Goal: Information Seeking & Learning: Learn about a topic

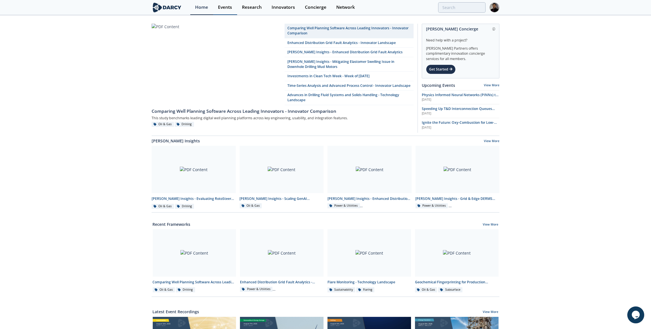
click at [224, 11] on link "Events" at bounding box center [225, 7] width 24 height 15
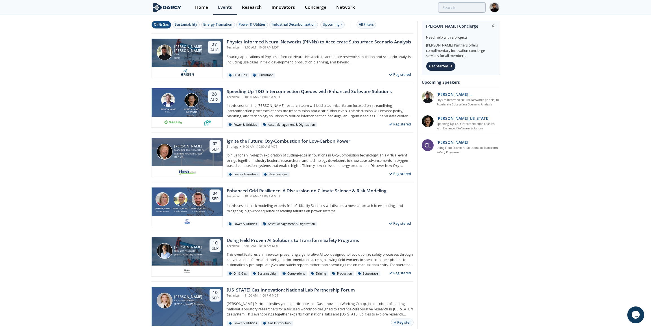
click at [162, 24] on div "Oil & Gas" at bounding box center [161, 24] width 15 height 5
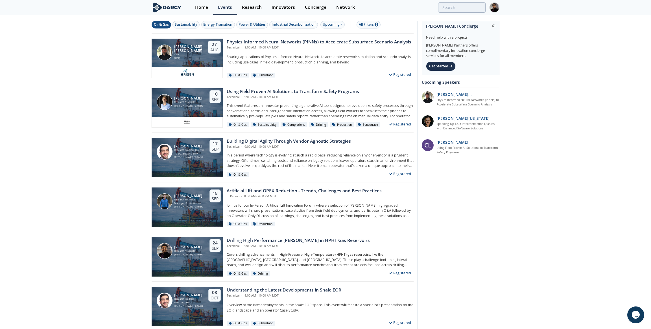
click at [297, 150] on div "Building Digital Agility Through Vendor Agnostic Strategies Technical • 9:00 AM…" at bounding box center [318, 158] width 191 height 40
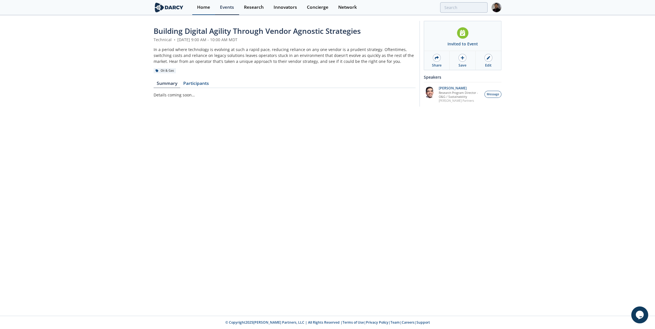
click at [207, 6] on div "Home" at bounding box center [203, 7] width 13 height 5
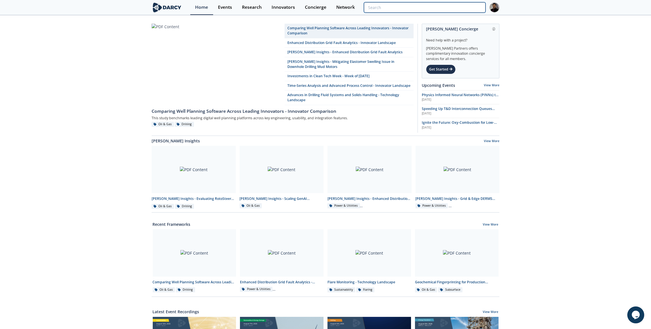
click at [460, 4] on input "search" at bounding box center [425, 7] width 122 height 10
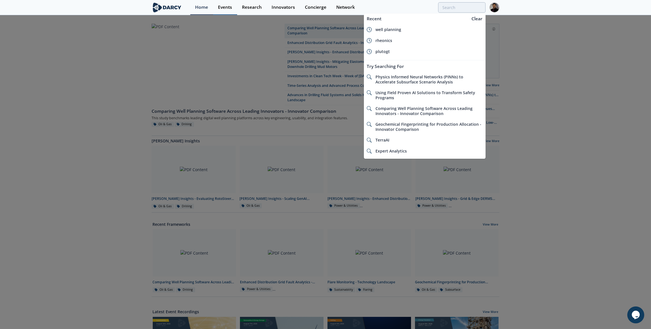
click at [235, 4] on link "Events" at bounding box center [225, 7] width 24 height 15
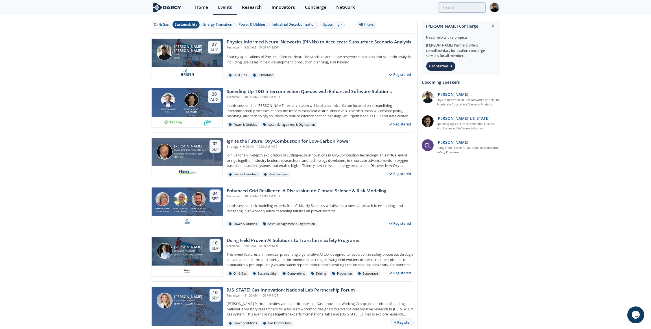
click at [173, 24] on button "Sustainability" at bounding box center [185, 25] width 27 height 8
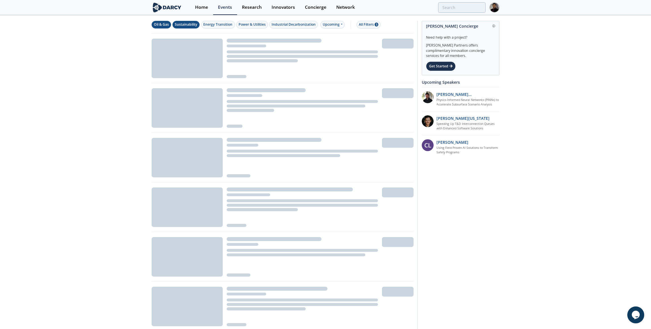
click at [164, 24] on div "Oil & Gas" at bounding box center [161, 24] width 15 height 5
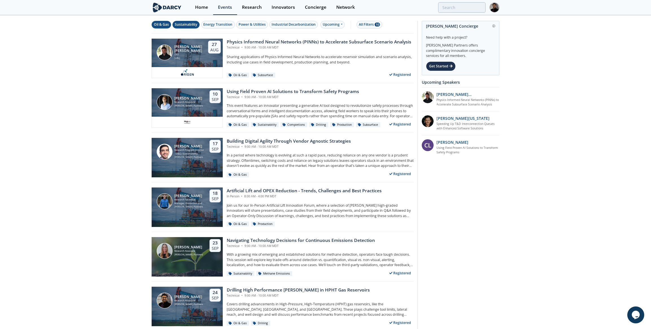
click at [196, 24] on div "Sustainability" at bounding box center [186, 24] width 23 height 5
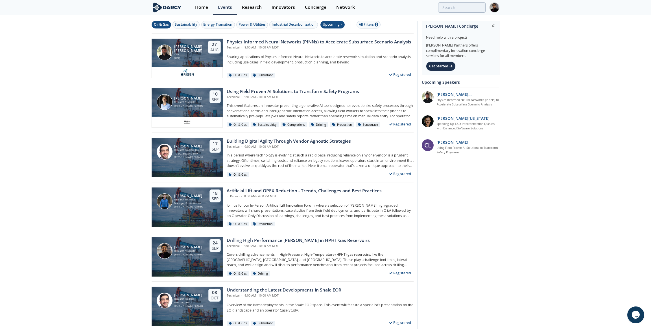
click at [337, 25] on div "Upcoming" at bounding box center [332, 25] width 25 height 8
click at [331, 42] on div "Past" at bounding box center [338, 42] width 35 height 9
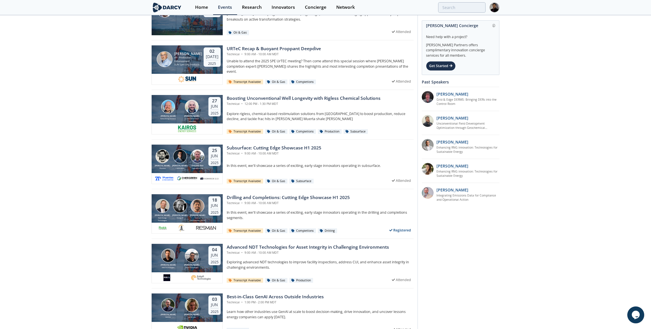
scroll to position [410, 0]
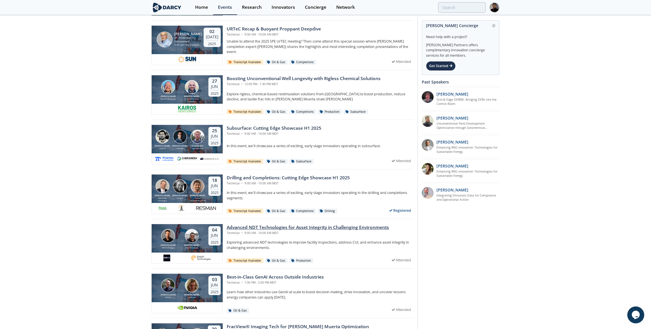
click at [228, 249] on div "Exploring advanced NDT technologies to improve facility inspections, address CU…" at bounding box center [320, 247] width 187 height 14
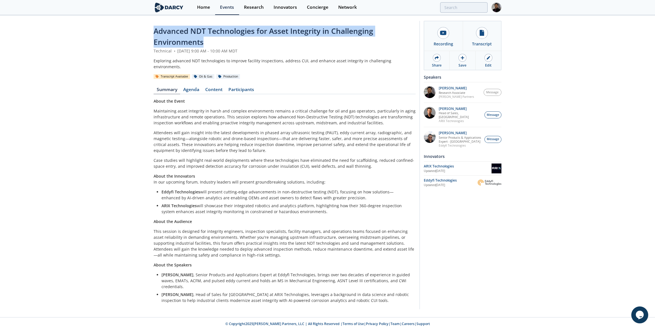
drag, startPoint x: 154, startPoint y: 31, endPoint x: 213, endPoint y: 45, distance: 60.9
click at [213, 45] on div "Advanced NDT Technologies for Asset Integrity in Challenging Environments" at bounding box center [285, 37] width 262 height 22
click at [217, 88] on link "Content" at bounding box center [213, 91] width 23 height 7
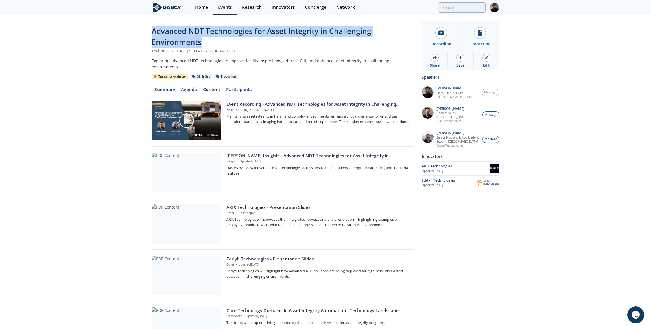
click at [196, 167] on div at bounding box center [187, 173] width 70 height 40
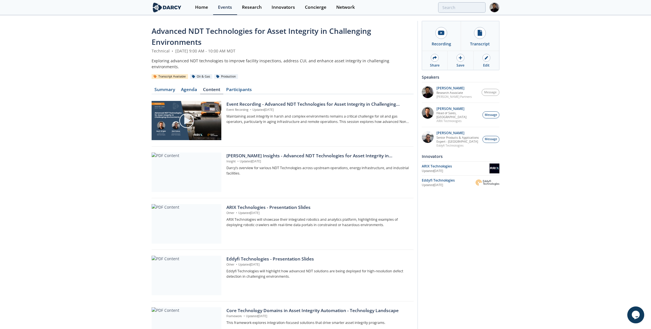
click at [420, 40] on div "Recording Transcript Watch the Event Recording with Interative Transcripts Shar…" at bounding box center [459, 236] width 82 height 431
click at [436, 39] on link "Recording" at bounding box center [441, 36] width 39 height 30
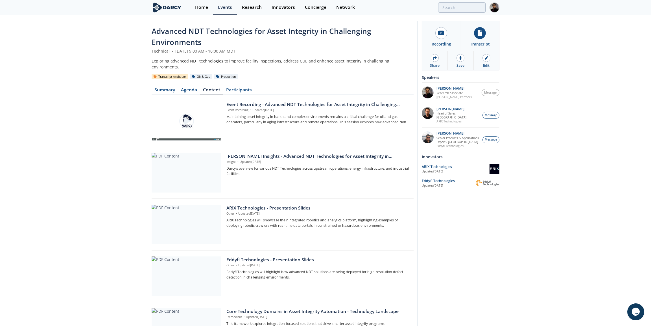
click at [483, 47] on link "Transcript" at bounding box center [480, 36] width 39 height 30
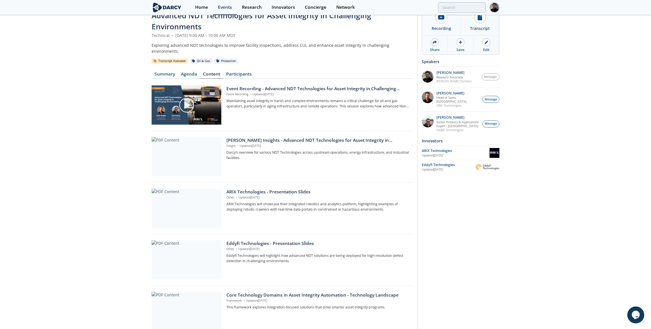
scroll to position [51, 0]
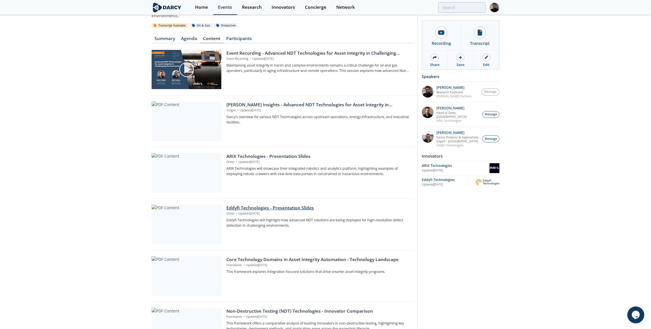
click at [192, 211] on div at bounding box center [187, 225] width 70 height 40
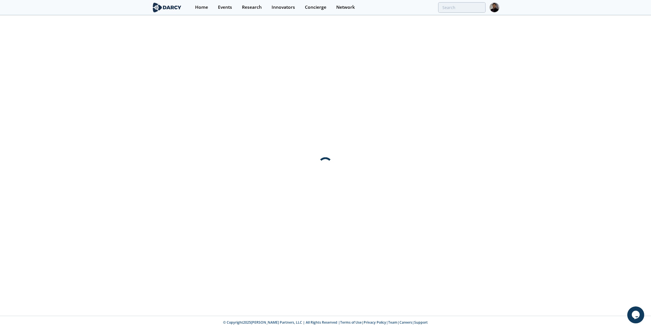
scroll to position [0, 0]
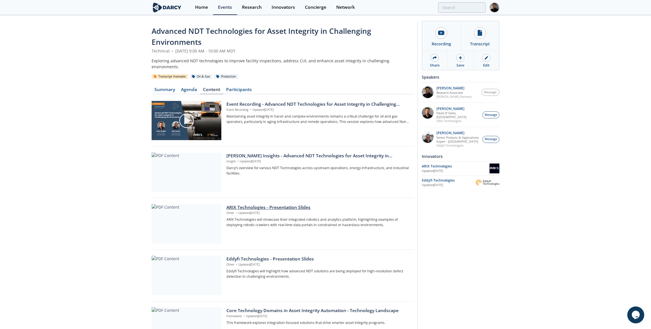
click at [204, 217] on div at bounding box center [187, 224] width 70 height 40
click at [196, 165] on div at bounding box center [187, 173] width 70 height 40
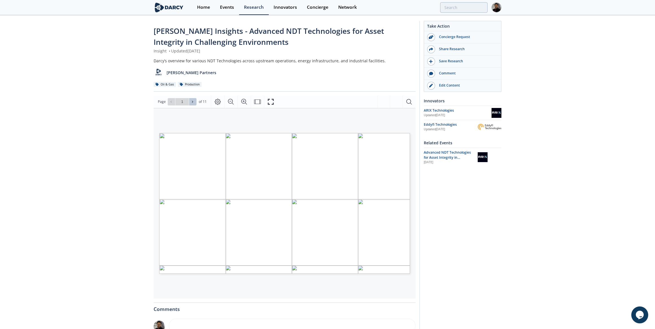
click at [193, 103] on icon at bounding box center [192, 101] width 3 height 3
type input "2"
click at [193, 103] on icon at bounding box center [192, 101] width 3 height 3
type input "3"
click at [193, 103] on icon at bounding box center [192, 101] width 3 height 3
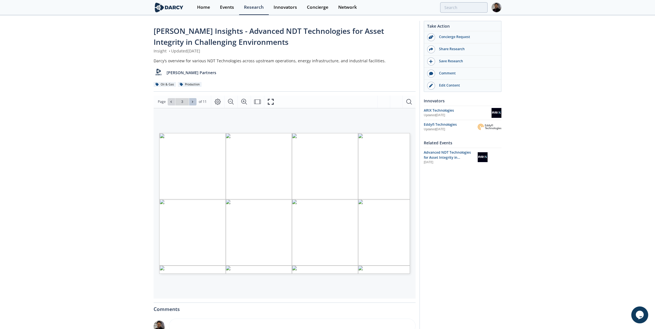
type input "4"
click at [193, 103] on icon at bounding box center [192, 101] width 3 height 3
type input "5"
click at [193, 103] on icon at bounding box center [192, 101] width 3 height 3
type input "6"
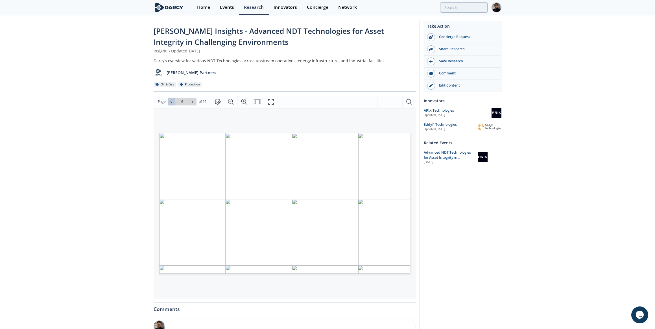
click at [169, 102] on button at bounding box center [171, 101] width 7 height 7
click at [194, 103] on icon at bounding box center [192, 101] width 3 height 3
click at [193, 102] on icon at bounding box center [192, 101] width 3 height 3
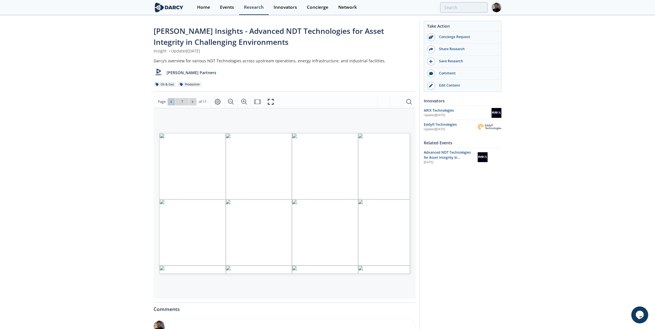
click at [173, 101] on span at bounding box center [171, 102] width 4 height 4
click at [191, 101] on icon at bounding box center [192, 101] width 3 height 3
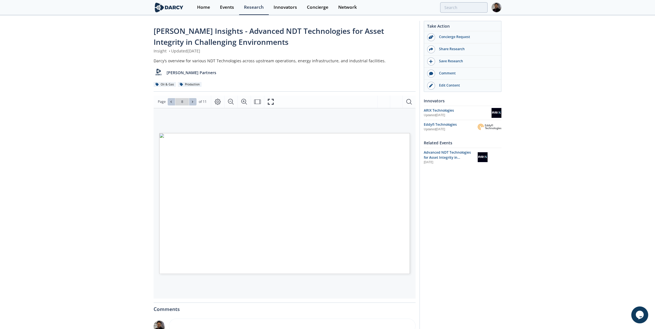
click at [191, 101] on icon at bounding box center [192, 101] width 3 height 3
click at [172, 101] on span at bounding box center [171, 102] width 4 height 4
type input "6"
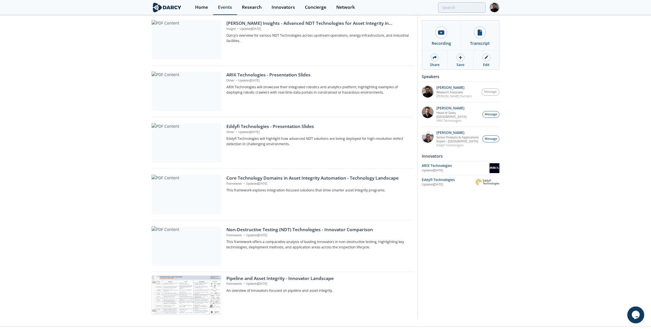
scroll to position [136, 0]
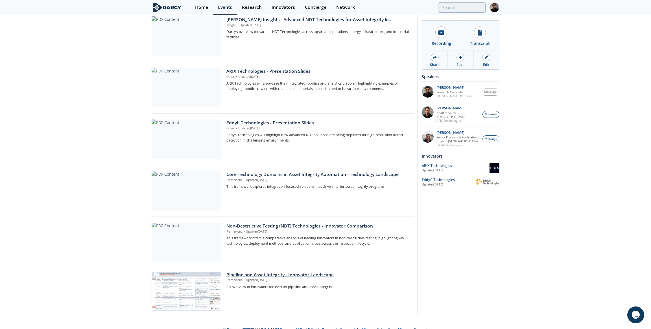
click at [199, 276] on div at bounding box center [187, 292] width 70 height 40
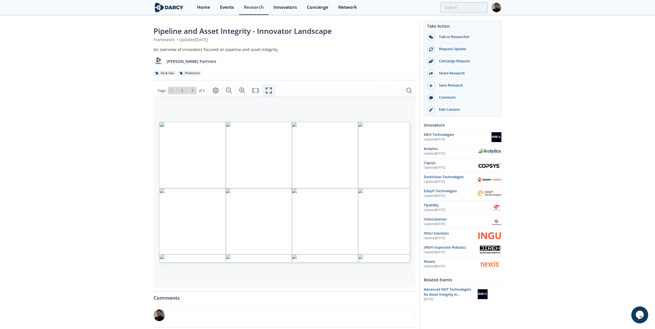
click at [263, 90] on button "Fullscreen" at bounding box center [268, 90] width 13 height 12
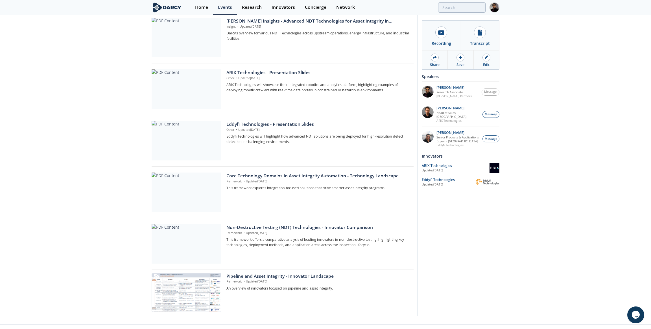
scroll to position [136, 0]
click at [193, 234] on div at bounding box center [187, 243] width 70 height 40
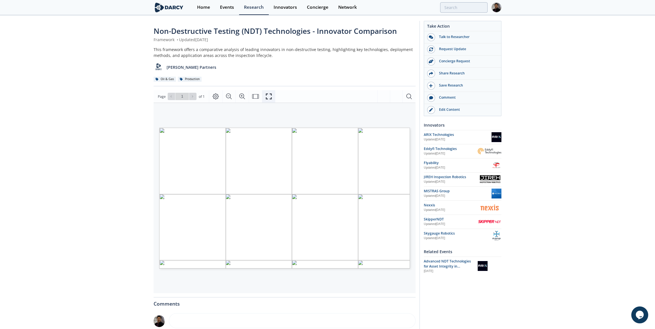
click at [266, 97] on icon "Fullscreen" at bounding box center [268, 96] width 7 height 7
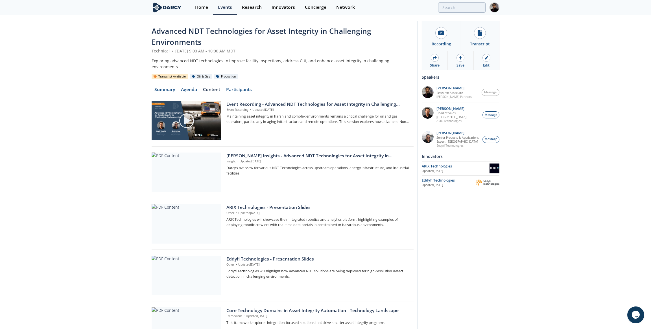
click at [189, 256] on div at bounding box center [187, 276] width 70 height 40
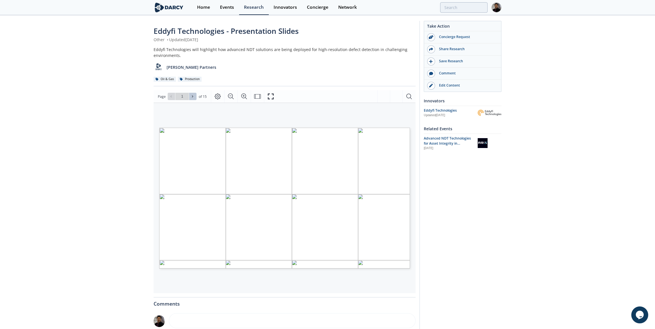
click at [193, 95] on icon at bounding box center [192, 96] width 3 height 3
type input "2"
click at [193, 95] on icon at bounding box center [192, 96] width 3 height 3
type input "3"
click at [193, 95] on icon at bounding box center [192, 96] width 3 height 3
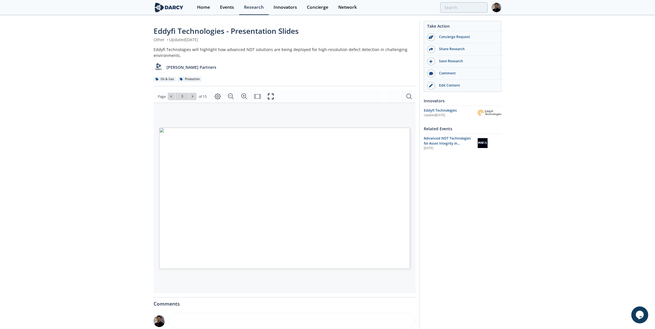
type input "4"
click at [193, 95] on icon at bounding box center [192, 96] width 3 height 3
type input "5"
click at [193, 95] on icon at bounding box center [192, 96] width 3 height 3
type input "6"
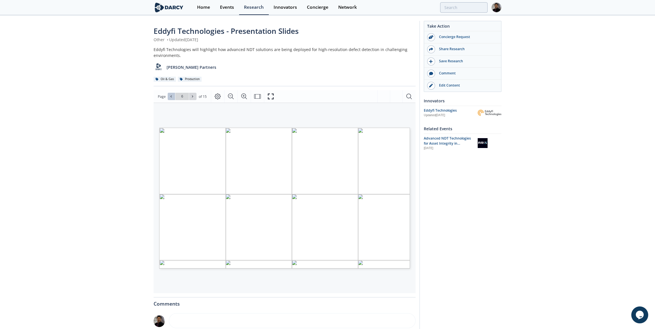
click at [171, 96] on icon at bounding box center [171, 97] width 1 height 2
click at [196, 95] on span "Go to Page 5" at bounding box center [182, 96] width 33 height 7
click at [190, 95] on button at bounding box center [192, 96] width 7 height 7
type input "7"
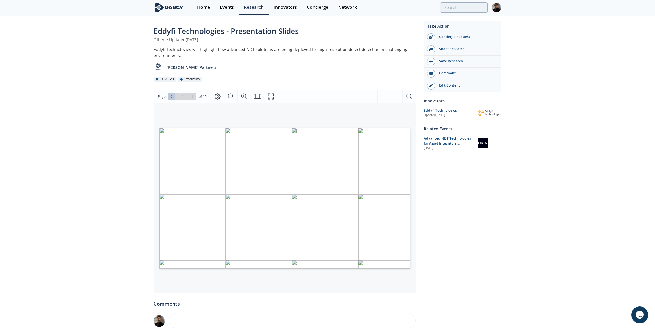
click at [169, 97] on icon at bounding box center [170, 96] width 3 height 3
click at [193, 95] on icon at bounding box center [192, 96] width 3 height 3
type input "8"
click at [193, 95] on icon at bounding box center [192, 96] width 3 height 3
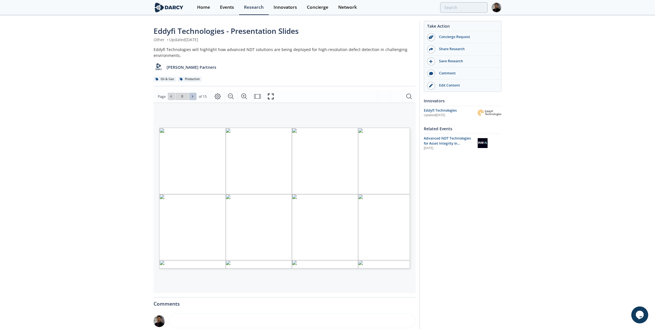
type input "9"
click at [172, 96] on span at bounding box center [171, 97] width 4 height 4
click at [193, 98] on icon at bounding box center [192, 96] width 3 height 3
type input "10"
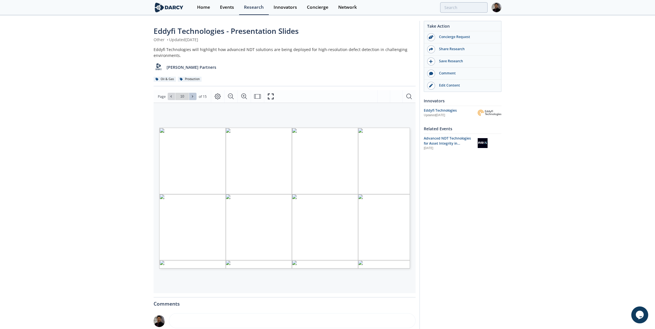
click at [193, 98] on icon at bounding box center [192, 96] width 3 height 3
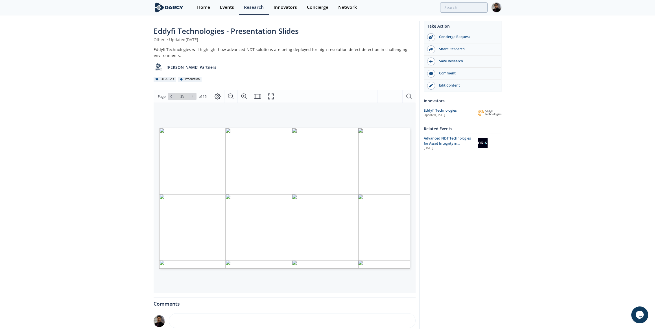
click at [193, 98] on div "Go to Page 15" at bounding box center [182, 96] width 29 height 7
click at [173, 96] on button at bounding box center [171, 96] width 7 height 7
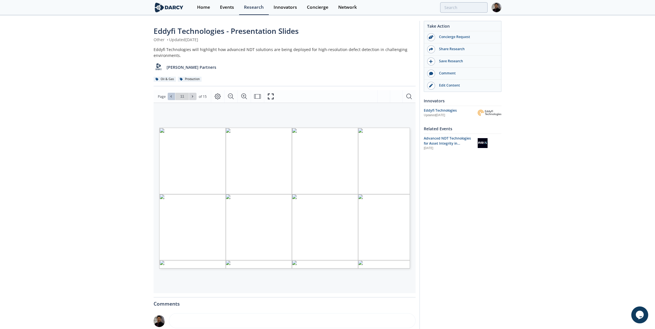
click at [173, 95] on button at bounding box center [171, 96] width 7 height 7
click at [174, 95] on button at bounding box center [171, 96] width 7 height 7
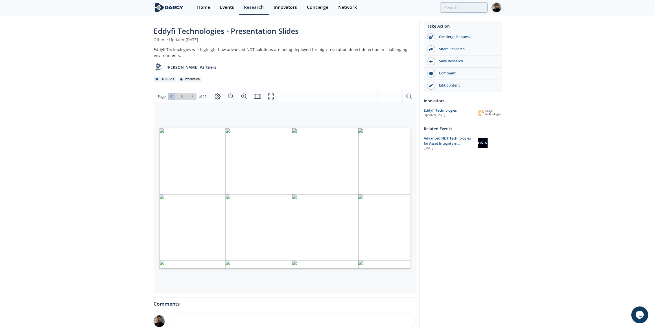
click at [174, 95] on button at bounding box center [171, 96] width 7 height 7
type input "5"
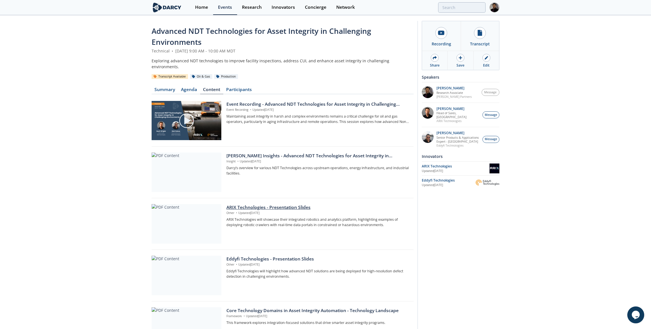
click at [186, 208] on div at bounding box center [187, 224] width 70 height 40
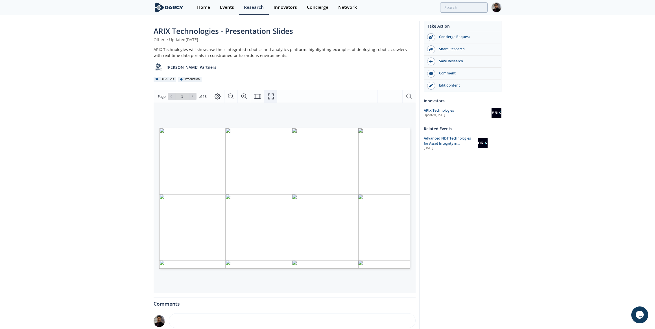
click at [267, 100] on icon "Fullscreen" at bounding box center [270, 96] width 7 height 7
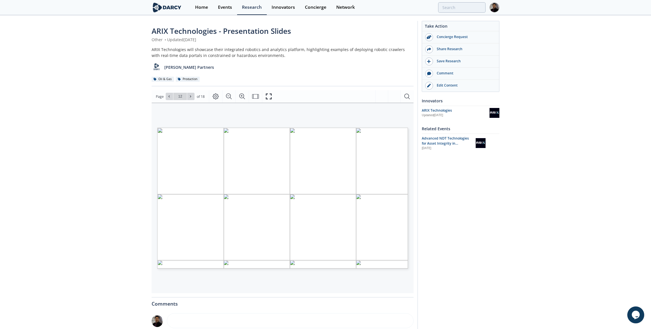
click at [435, 112] on div "ARIX Technologies" at bounding box center [456, 110] width 68 height 5
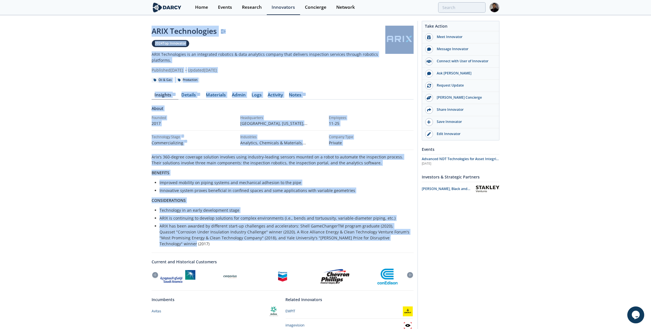
drag, startPoint x: 153, startPoint y: 30, endPoint x: 403, endPoint y: 235, distance: 323.2
click at [403, 235] on div "ARIX Technologies 2024 Top Innovator ARIX Technologies is an integrated robotic…" at bounding box center [283, 213] width 262 height 374
click at [191, 93] on div "Details" at bounding box center [191, 95] width 19 height 5
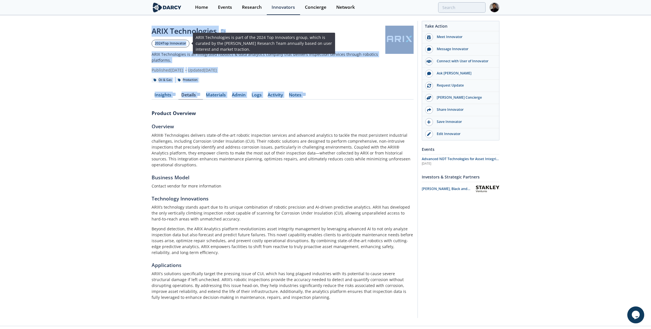
click at [158, 43] on link "2024 Top Innovator" at bounding box center [171, 44] width 38 height 8
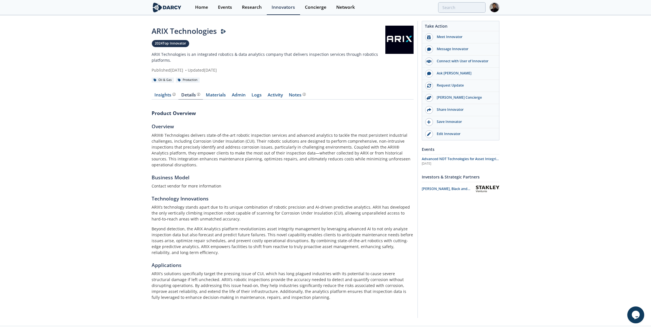
click at [128, 45] on div "ARIX Technologies 2024 Top Innovator ARIX Technologies is an integrated robotic…" at bounding box center [325, 171] width 651 height 311
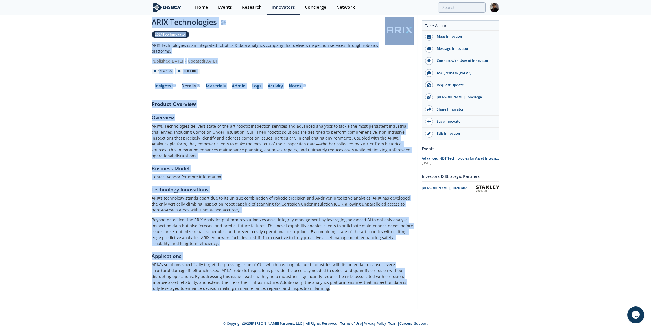
scroll to position [9, 0]
drag, startPoint x: 150, startPoint y: 31, endPoint x: 326, endPoint y: 279, distance: 303.9
click at [326, 295] on div "ARIX Technologies 2024 Top Innovator ARIX Technologies is an integrated robotic…" at bounding box center [325, 161] width 651 height 311
copy div "ARIX Technologies 2024 Top Innovator ARIX Technologies is an integrated robotic…"
click at [234, 3] on link "Events" at bounding box center [225, 7] width 24 height 15
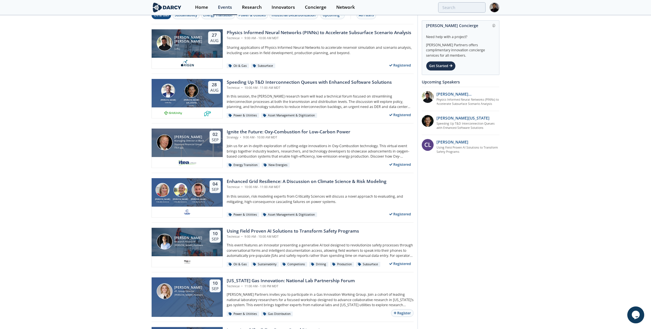
click at [168, 17] on div "Oil & Gas" at bounding box center [161, 15] width 15 height 5
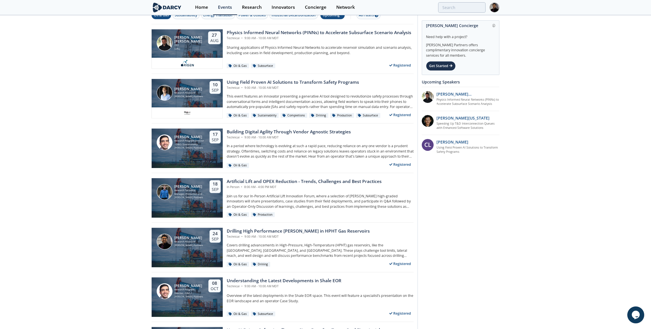
click at [344, 16] on div "Upcoming" at bounding box center [332, 16] width 25 height 8
click at [332, 31] on div "Past" at bounding box center [338, 33] width 35 height 9
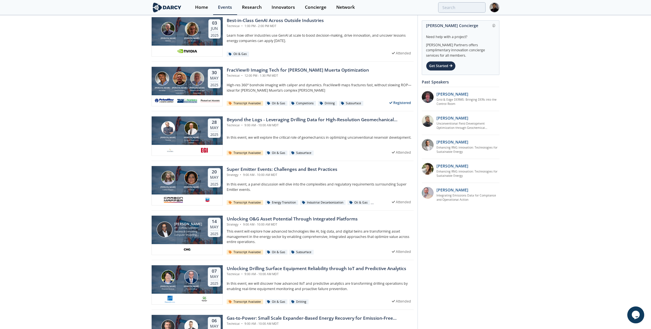
scroll to position [677, 0]
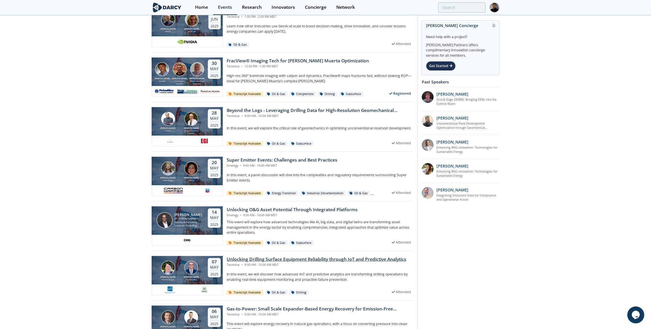
click at [182, 285] on section at bounding box center [187, 290] width 71 height 11
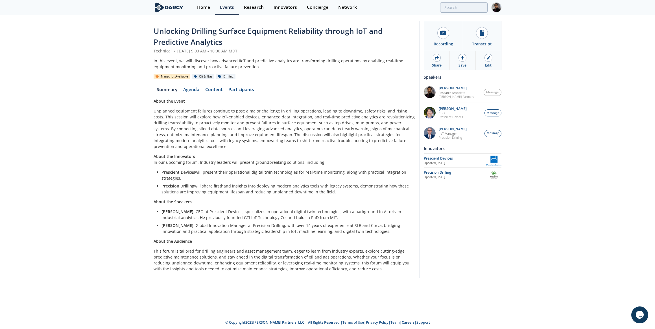
click at [222, 92] on link "Content" at bounding box center [213, 91] width 23 height 7
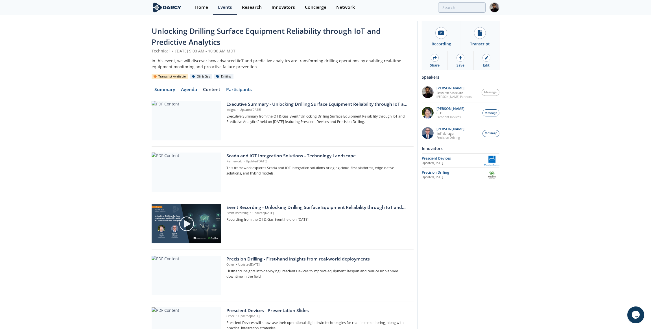
click at [234, 121] on p "Executive Summary from the Oil & Gas Event "Unlocking Drilling Surface Equipmen…" at bounding box center [317, 119] width 183 height 10
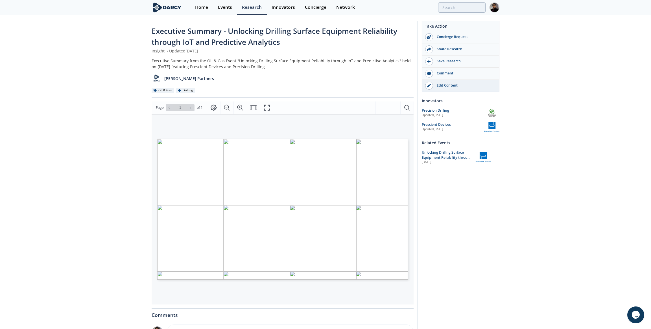
click at [444, 83] on div "Edit Content" at bounding box center [464, 85] width 63 height 5
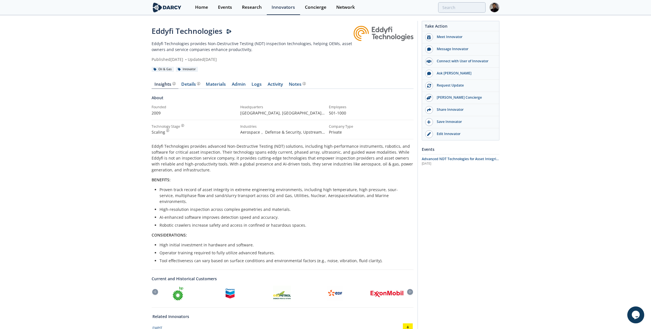
click at [384, 31] on link at bounding box center [383, 34] width 60 height 16
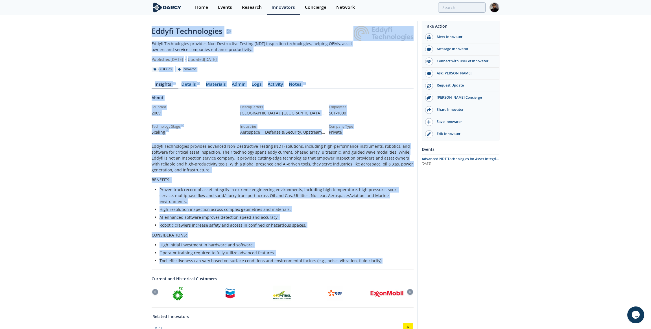
drag, startPoint x: 152, startPoint y: 30, endPoint x: 384, endPoint y: 252, distance: 321.3
click at [384, 252] on div "Eddyfi Technologies Eddyfi Technologies provides Non-Destructive Testing (NDT) …" at bounding box center [283, 198] width 262 height 345
copy div "Eddyfi Technologies Eddyfi Technologies provides Non-Destructive Testing (NDT) …"
click at [182, 86] on div "Details" at bounding box center [191, 84] width 19 height 5
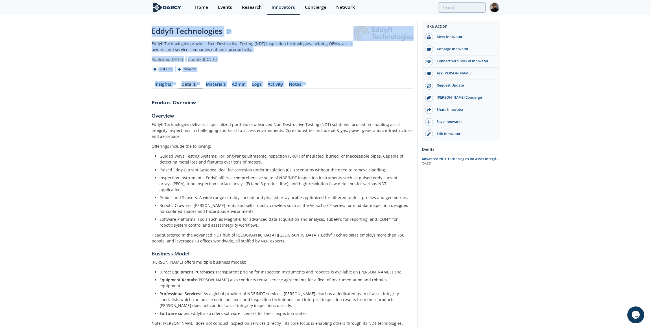
click at [162, 105] on h3 "Product Overview" at bounding box center [283, 102] width 262 height 7
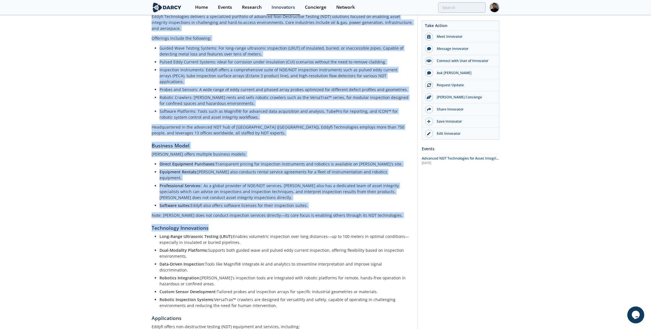
scroll to position [195, 0]
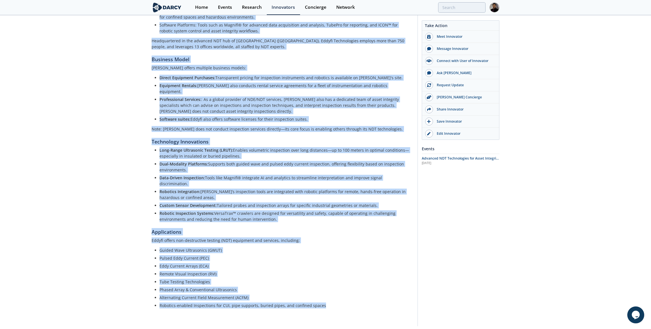
drag, startPoint x: 154, startPoint y: 33, endPoint x: 352, endPoint y: 298, distance: 330.8
click at [352, 298] on div "Eddyfi Technologies Eddyfi Technologies provides Non-Destructive Testing (NDT) …" at bounding box center [283, 77] width 262 height 493
copy div "ddyfi Technologies Eddyfi Technologies provides Non-Destructive Testing (NDT) i…"
click at [219, 10] on div "Events" at bounding box center [225, 7] width 14 height 5
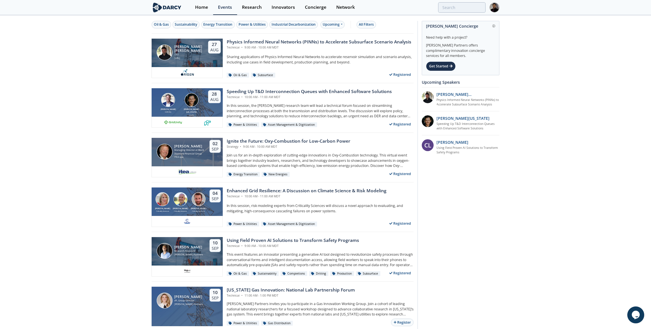
click at [346, 22] on div "Oil & Gas Sustainability Energy Transition Power & Utilities Industrial Decarbo…" at bounding box center [282, 25] width 260 height 8
click at [338, 22] on div "Upcoming" at bounding box center [332, 25] width 25 height 8
click at [333, 40] on div "Past" at bounding box center [338, 42] width 35 height 9
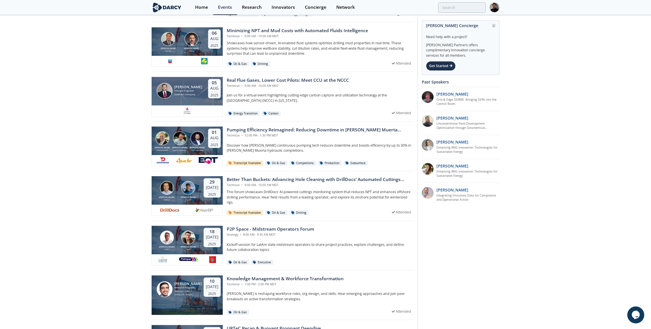
scroll to position [359, 0]
click at [202, 205] on section at bounding box center [187, 210] width 71 height 11
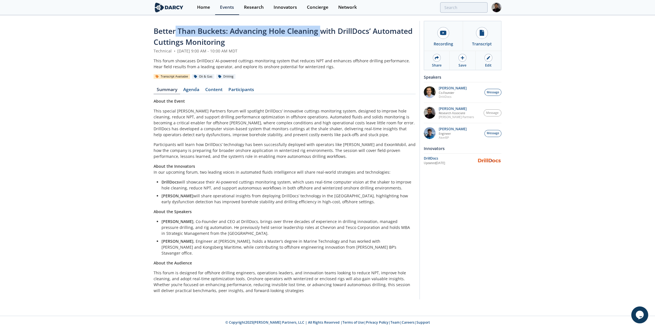
drag, startPoint x: 319, startPoint y: 31, endPoint x: 177, endPoint y: 33, distance: 142.6
click at [177, 33] on span "Better Than Buckets: Advancing Hole Cleaning with DrillDocs’ Automated Cuttings…" at bounding box center [283, 36] width 259 height 21
drag, startPoint x: 177, startPoint y: 33, endPoint x: 166, endPoint y: 32, distance: 10.7
click at [166, 32] on span "Better Than Buckets: Advancing Hole Cleaning with DrillDocs’ Automated Cuttings…" at bounding box center [283, 36] width 259 height 21
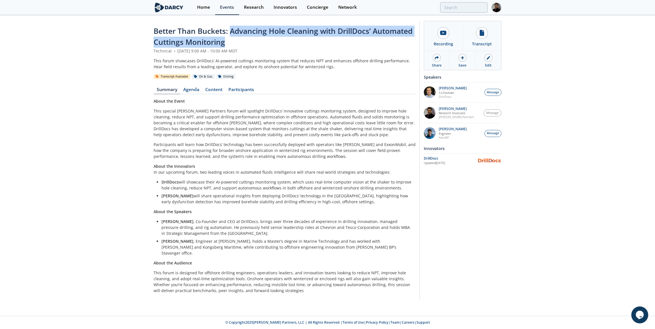
drag, startPoint x: 232, startPoint y: 32, endPoint x: 233, endPoint y: 41, distance: 8.8
click at [233, 41] on div "Better Than Buckets: Advancing Hole Cleaning with DrillDocs’ Automated Cuttings…" at bounding box center [285, 37] width 262 height 22
copy span "Advancing Hole Cleaning with DrillDocs’ Automated Cuttings Monitoring"
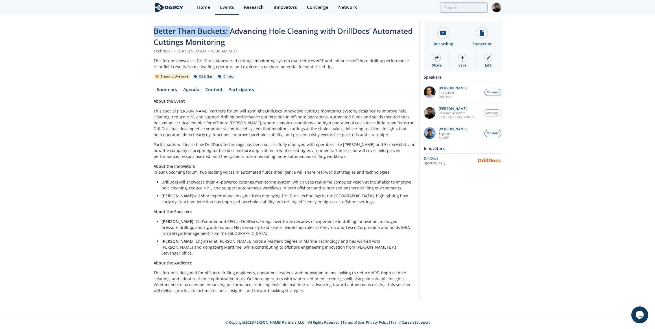
drag, startPoint x: 154, startPoint y: 31, endPoint x: 231, endPoint y: 32, distance: 76.8
click at [231, 32] on span "Better Than Buckets: Advancing Hole Cleaning with DrillDocs’ Automated Cuttings…" at bounding box center [283, 36] width 259 height 21
copy span "Better Than Buckets:"
click at [209, 94] on link "Content" at bounding box center [213, 91] width 23 height 7
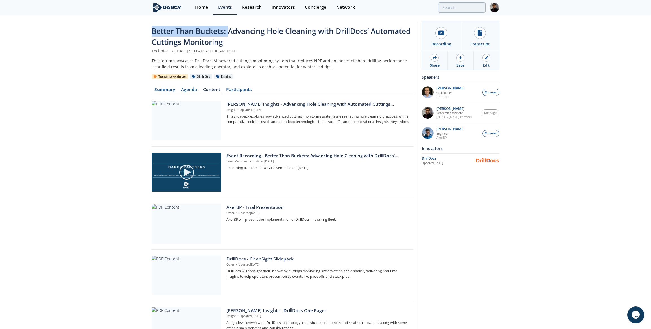
click at [243, 160] on p "Event Recording • Updated Aug 5, 2025" at bounding box center [317, 162] width 183 height 5
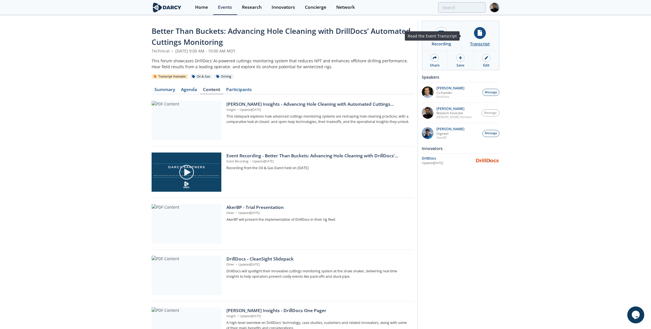
click at [484, 40] on link "Transcript" at bounding box center [480, 36] width 39 height 30
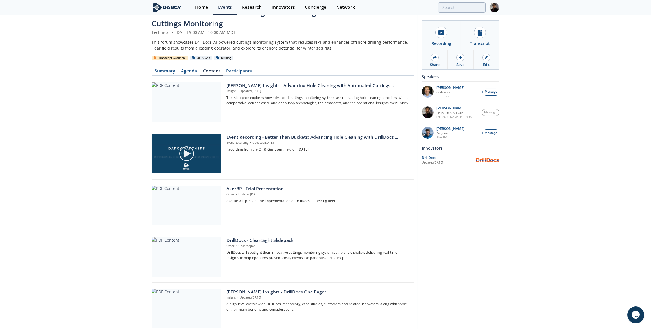
scroll to position [77, 0]
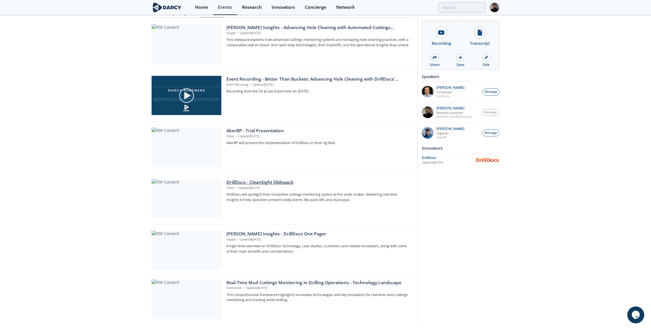
click at [212, 183] on div at bounding box center [187, 199] width 70 height 40
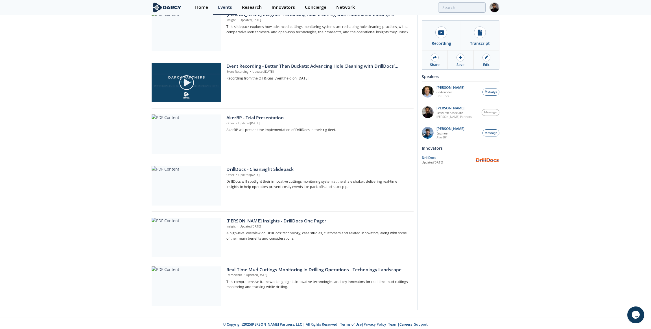
scroll to position [91, 0]
click at [221, 131] on div at bounding box center [187, 134] width 70 height 40
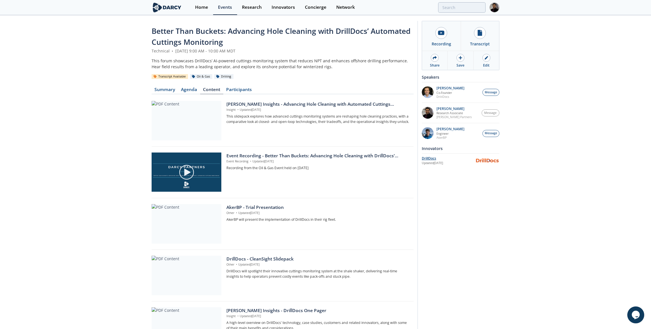
click at [437, 160] on div "DrillDocs" at bounding box center [449, 158] width 54 height 5
click at [190, 134] on div at bounding box center [187, 121] width 70 height 40
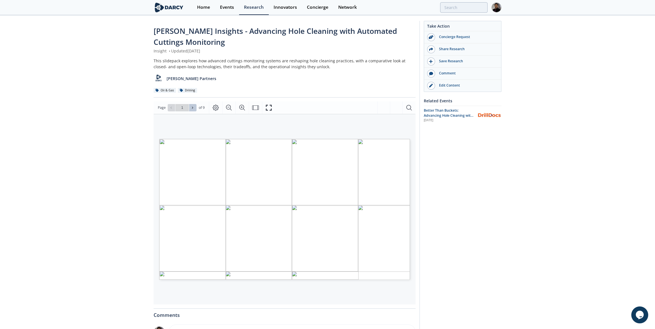
click at [191, 108] on icon at bounding box center [192, 107] width 3 height 3
type input "2"
click at [191, 108] on icon at bounding box center [192, 107] width 3 height 3
type input "3"
click at [191, 108] on icon at bounding box center [192, 107] width 3 height 3
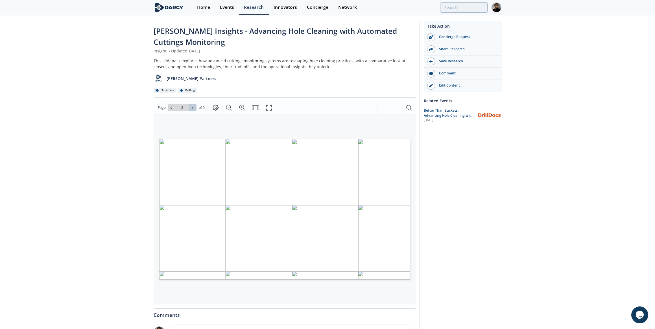
type input "4"
click at [191, 108] on icon at bounding box center [192, 107] width 3 height 3
click at [193, 107] on icon at bounding box center [192, 107] width 3 height 3
click at [169, 107] on icon at bounding box center [170, 107] width 3 height 3
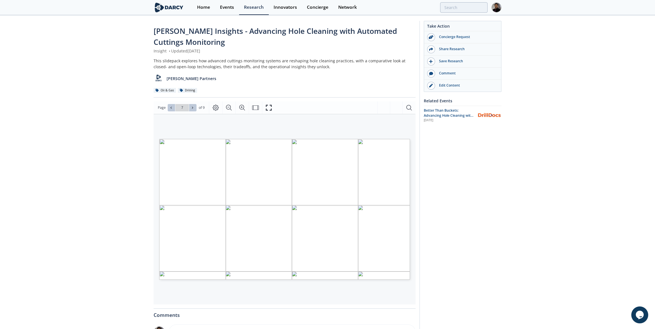
type input "6"
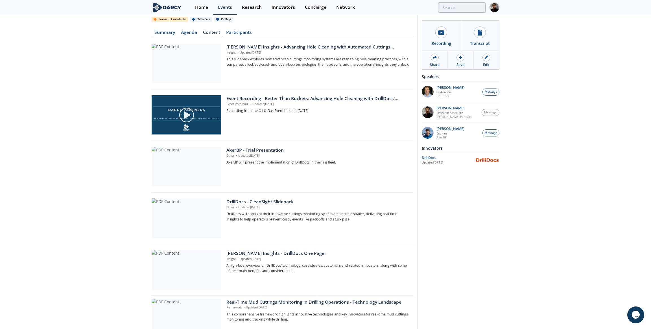
scroll to position [39, 0]
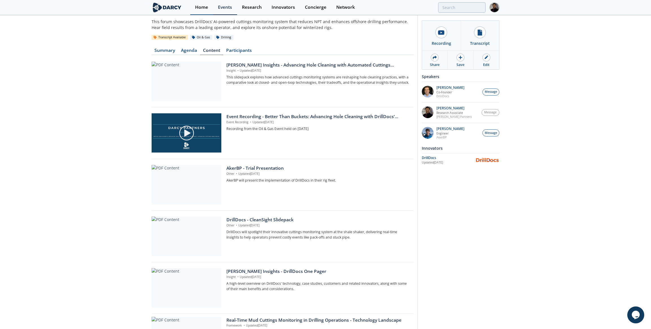
click at [196, 6] on div "Home" at bounding box center [201, 7] width 13 height 5
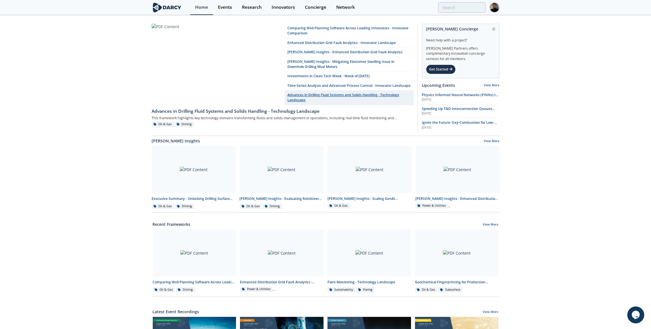
click at [324, 98] on link "Advances in Drilling Fluid Systems and Solids Handling - Technology Landscape" at bounding box center [349, 98] width 129 height 15
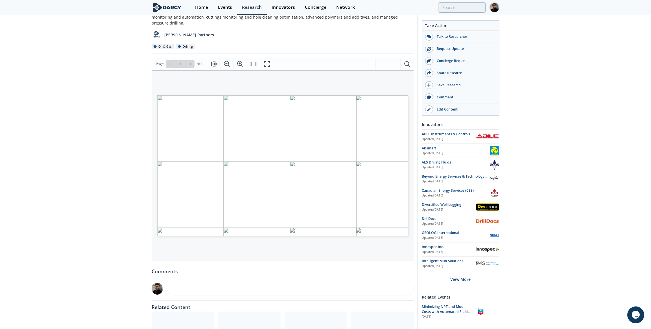
scroll to position [51, 0]
click at [455, 108] on div "Edit Content" at bounding box center [464, 109] width 63 height 5
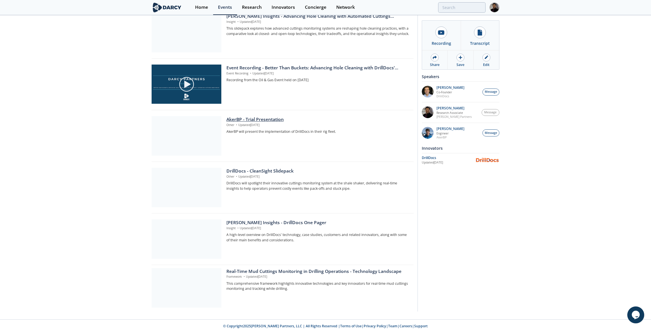
scroll to position [142, 0]
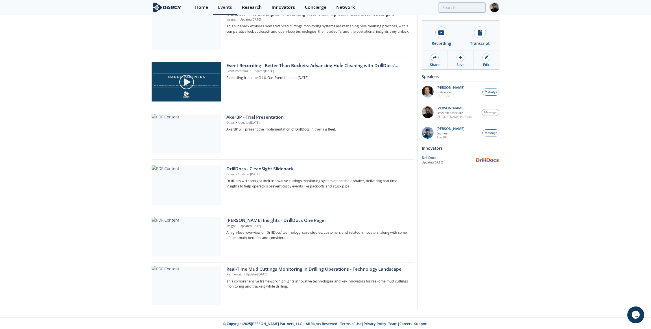
click at [195, 134] on div at bounding box center [187, 134] width 70 height 40
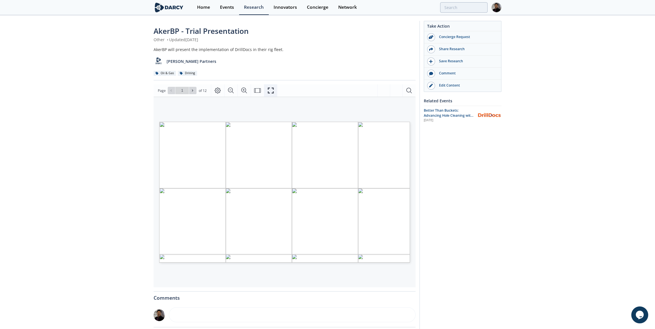
click at [270, 87] on button "Fullscreen" at bounding box center [270, 90] width 13 height 12
click at [193, 89] on icon at bounding box center [192, 90] width 3 height 3
type input "4"
click at [271, 91] on icon "Fullscreen" at bounding box center [270, 90] width 7 height 7
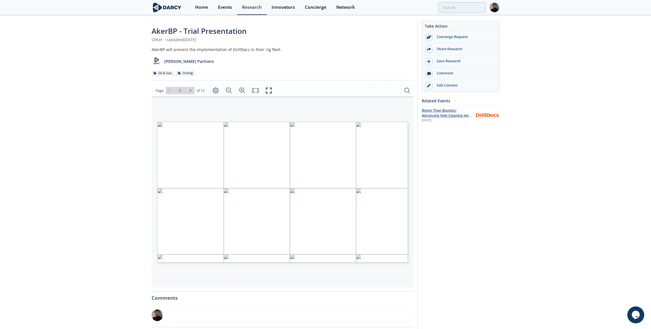
click at [452, 113] on span "Better Than Buckets: Advancing Hole Cleaning with DrillDocs’ Automated Cuttings…" at bounding box center [447, 118] width 50 height 20
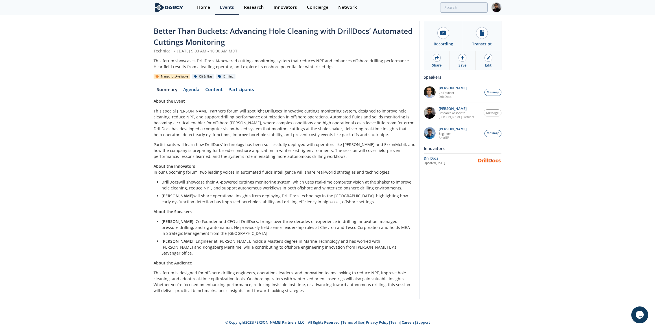
click at [450, 167] on div "Recording Transcript Share Save Edit Speakers" at bounding box center [461, 160] width 82 height 279
click at [445, 160] on div "DrillDocs" at bounding box center [451, 158] width 54 height 5
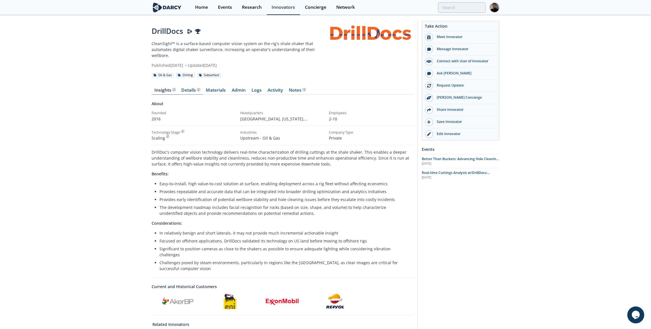
click at [184, 88] on div "Details" at bounding box center [191, 90] width 19 height 5
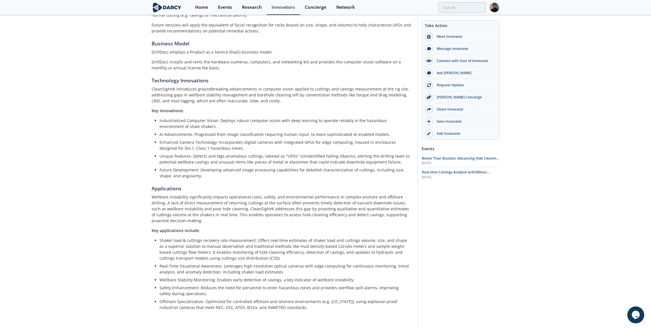
scroll to position [167, 0]
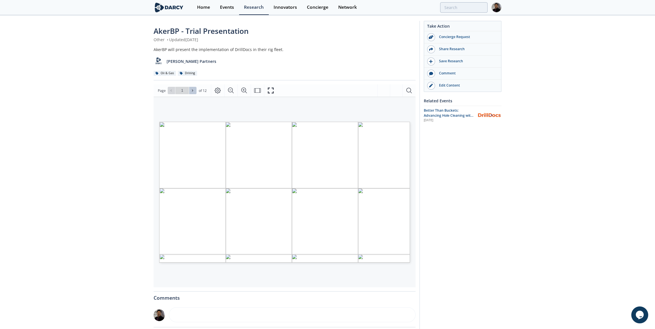
click at [191, 90] on icon at bounding box center [192, 90] width 3 height 3
click at [174, 88] on button at bounding box center [171, 90] width 7 height 7
click at [192, 92] on span at bounding box center [193, 91] width 4 height 4
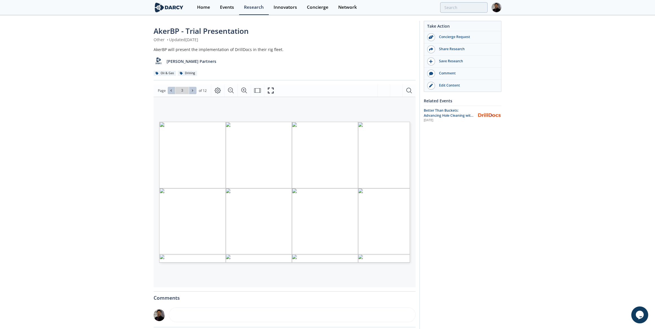
click at [192, 92] on span at bounding box center [193, 91] width 4 height 4
type input "4"
click at [192, 92] on span at bounding box center [193, 91] width 4 height 4
click at [180, 165] on span "Validation of model crucial when using as operational support – must build trust" at bounding box center [267, 167] width 179 height 5
drag, startPoint x: 180, startPoint y: 166, endPoint x: 286, endPoint y: 206, distance: 113.5
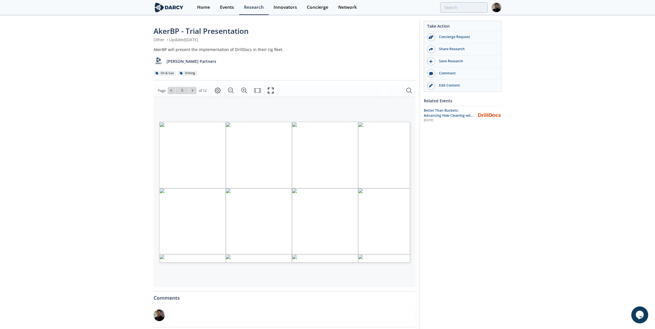
click at [275, 122] on span "Validation of model crucial when using as operational support – must build trus…" at bounding box center [275, 122] width 0 height 0
drag, startPoint x: 286, startPoint y: 206, endPoint x: 265, endPoint y: 202, distance: 21.3
click at [199, 91] on span "of 12" at bounding box center [203, 91] width 8 height 6
click at [193, 89] on icon at bounding box center [192, 90] width 3 height 3
drag, startPoint x: 304, startPoint y: 216, endPoint x: 175, endPoint y: 168, distance: 137.8
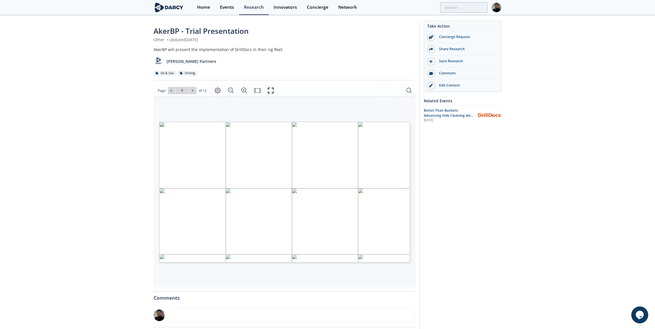
click at [275, 122] on span "Rig personnel including Wellsite Geologist have access to analytics & alert das…" at bounding box center [275, 122] width 0 height 0
drag, startPoint x: 175, startPoint y: 168, endPoint x: 186, endPoint y: 167, distance: 10.4
click at [191, 90] on icon at bounding box center [192, 90] width 3 height 3
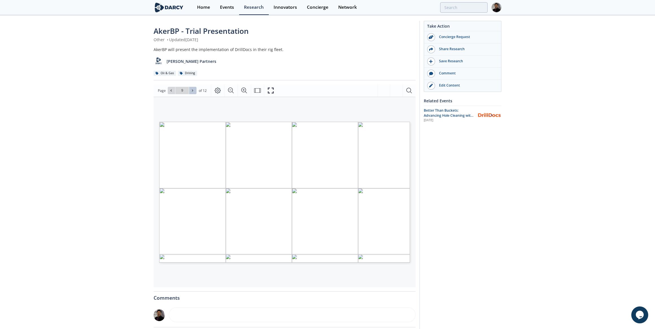
click at [191, 90] on icon at bounding box center [192, 90] width 3 height 3
type input "10"
drag, startPoint x: 248, startPoint y: 229, endPoint x: 238, endPoint y: 147, distance: 82.5
click at [275, 122] on span "• Automated Computer Vision System for Real-time Detection of Drilled Cuttings …" at bounding box center [275, 122] width 0 height 0
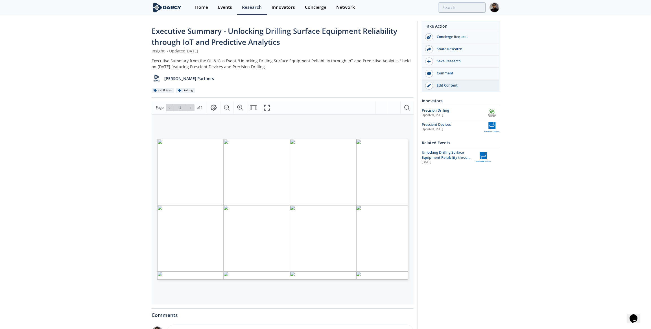
click at [451, 85] on div "Edit Content" at bounding box center [464, 85] width 63 height 5
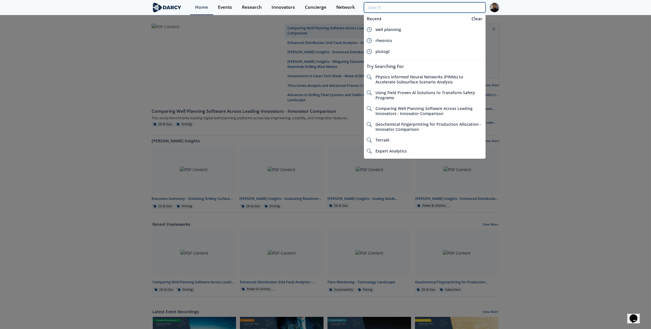
click at [456, 8] on input "search" at bounding box center [425, 7] width 122 height 10
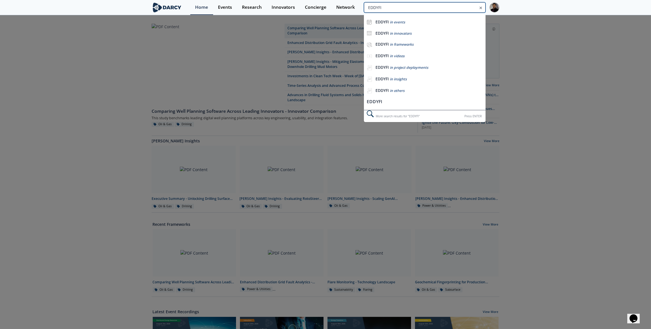
type input "EDDYFI"
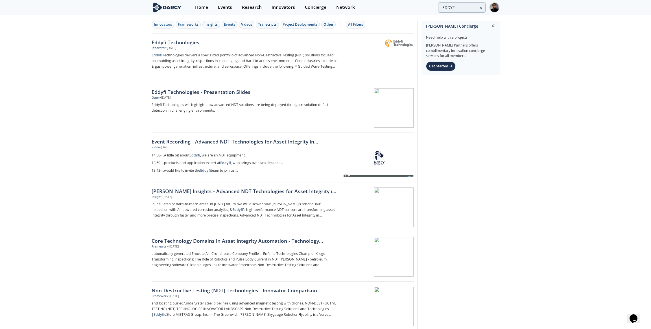
click at [176, 49] on div "• [DATE]" at bounding box center [171, 48] width 10 height 5
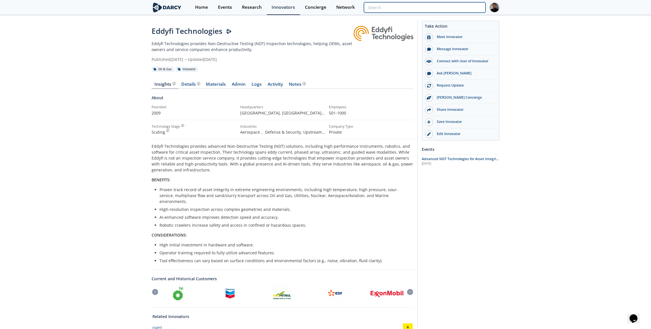
click at [480, 9] on input "search" at bounding box center [425, 7] width 122 height 10
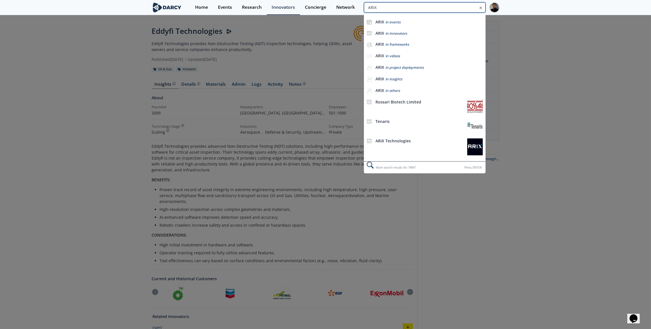
type input "ARIX"
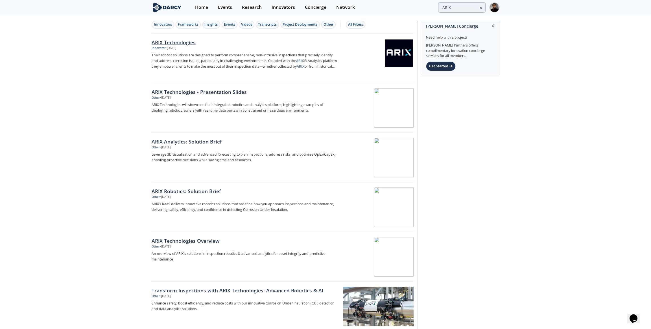
click at [201, 58] on p "Their robotic solutions are designed to perform comprehensive, non-intrusive in…" at bounding box center [245, 61] width 187 height 17
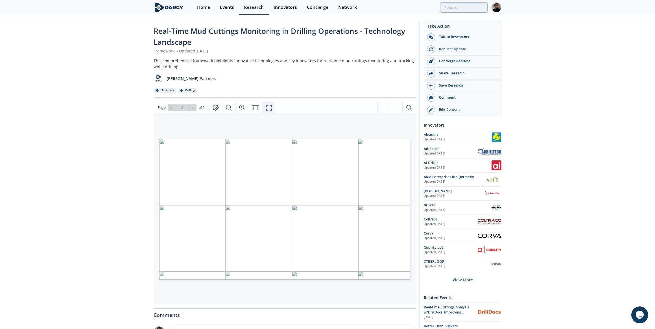
click at [266, 110] on icon "Fullscreen" at bounding box center [269, 108] width 6 height 6
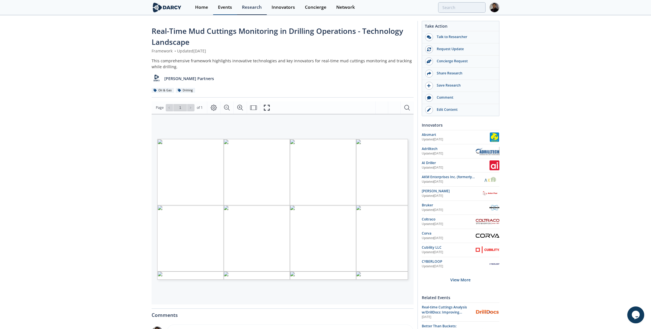
click at [227, 9] on div "Events" at bounding box center [225, 7] width 14 height 5
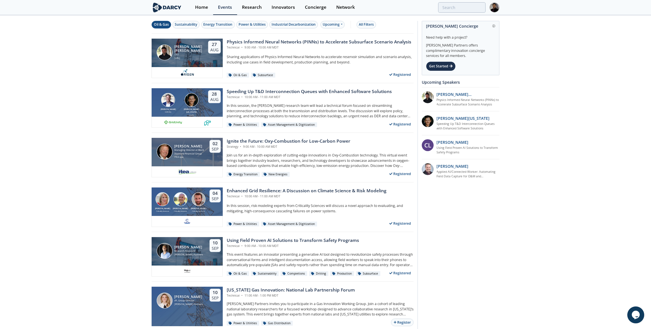
click at [166, 27] on div "Oil & Gas" at bounding box center [161, 24] width 15 height 5
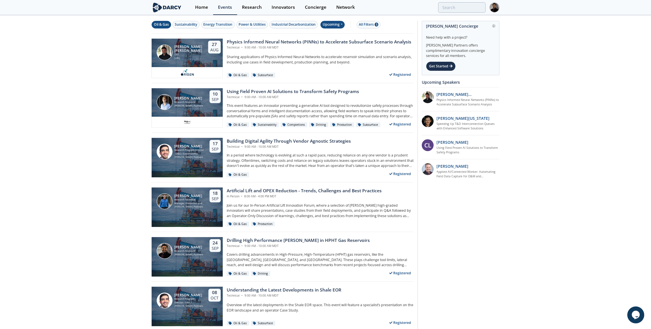
click at [338, 24] on div "Upcoming" at bounding box center [332, 25] width 25 height 8
click at [327, 43] on div "Past" at bounding box center [338, 42] width 35 height 9
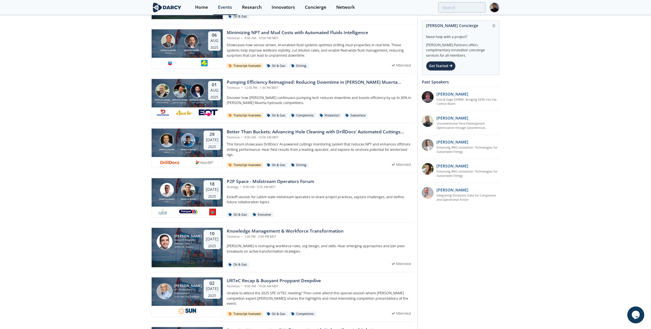
scroll to position [154, 0]
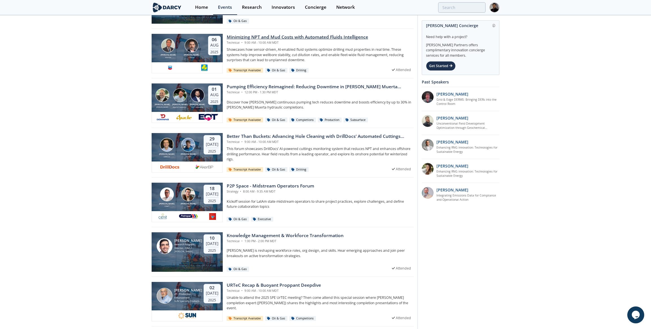
click at [195, 57] on div "Chevron" at bounding box center [192, 57] width 18 height 2
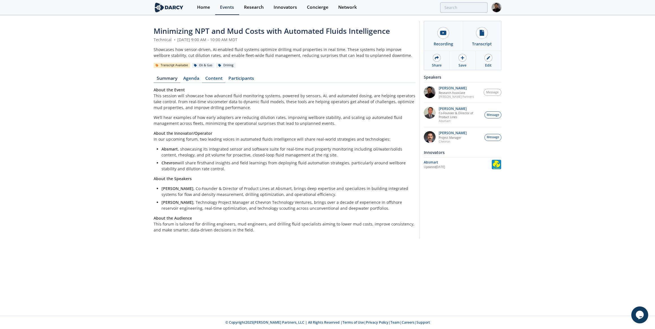
click at [211, 79] on link "Content" at bounding box center [213, 79] width 23 height 7
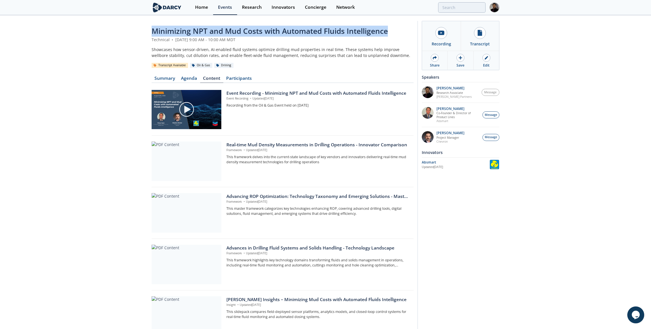
drag, startPoint x: 153, startPoint y: 30, endPoint x: 389, endPoint y: 30, distance: 235.5
click at [389, 30] on div "Minimizing NPT and Mud Costs with Automated Fluids Intelligence" at bounding box center [283, 31] width 262 height 11
copy span "Minimizing NPT and Mud Costs with Automated Fluids Intelligence"
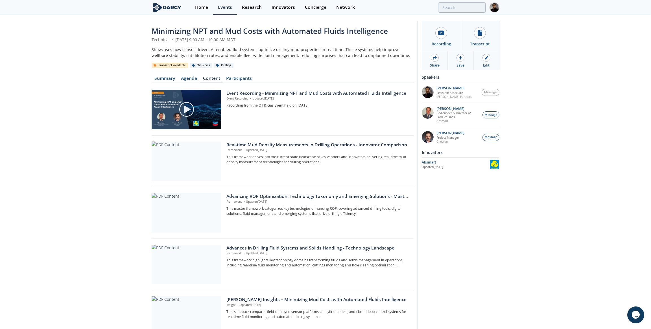
click at [128, 58] on div "Minimizing NPT and Mud Costs with Automated Fluids Intelligence Technical • Aug…" at bounding box center [325, 258] width 651 height 484
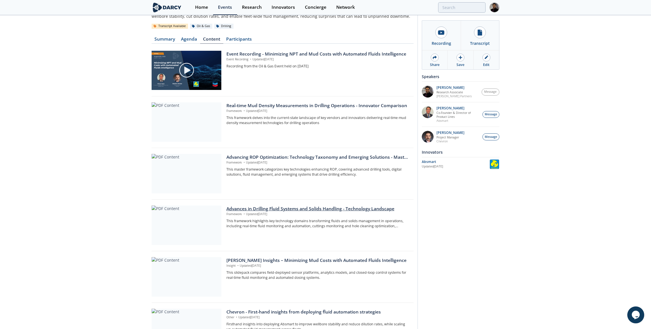
scroll to position [102, 0]
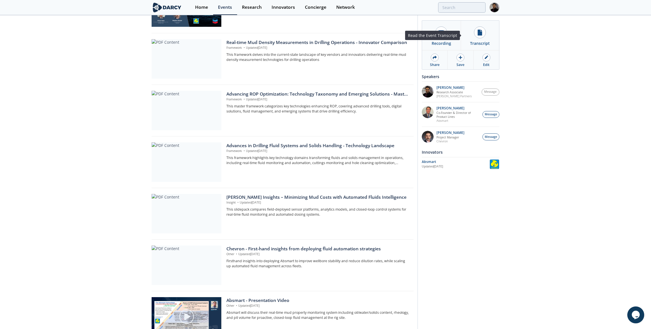
click at [484, 42] on div "Transcript" at bounding box center [480, 43] width 20 height 6
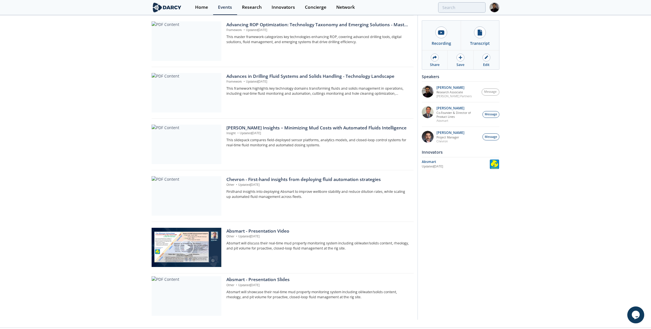
scroll to position [183, 0]
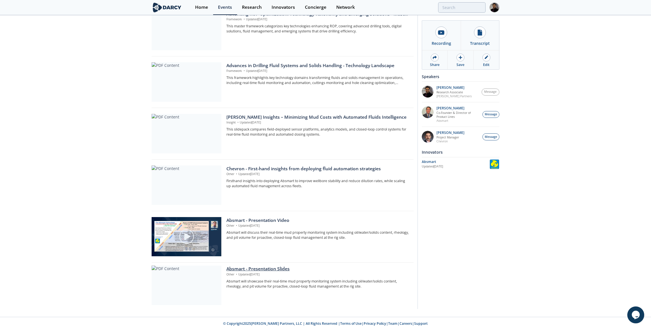
drag, startPoint x: 239, startPoint y: 221, endPoint x: 228, endPoint y: 268, distance: 47.9
click at [243, 172] on p "Other • Updated Aug 6, 2025" at bounding box center [317, 174] width 183 height 5
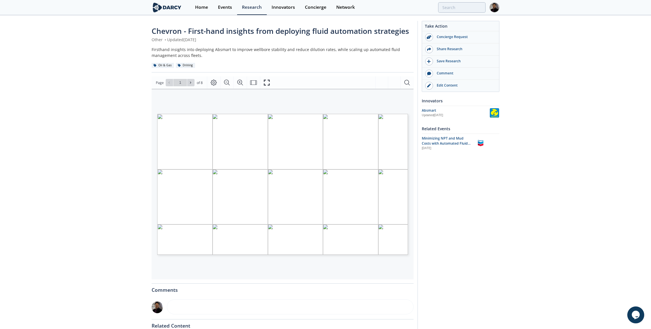
click at [48, 158] on div "Chevron - First-hand insights from deploying fluid automation strategies Other …" at bounding box center [325, 211] width 651 height 390
drag, startPoint x: 129, startPoint y: 75, endPoint x: 124, endPoint y: 74, distance: 5.8
click at [128, 75] on div "Chevron - First-hand insights from deploying fluid automation strategies Other …" at bounding box center [325, 211] width 651 height 390
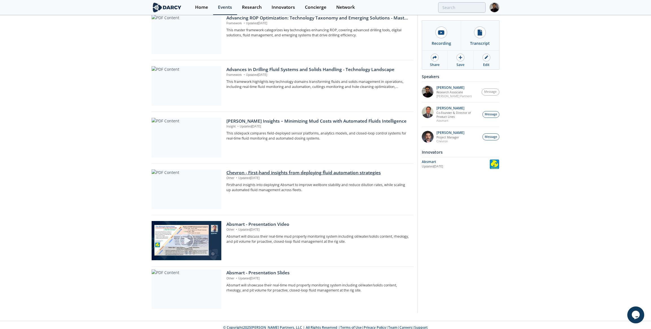
scroll to position [183, 0]
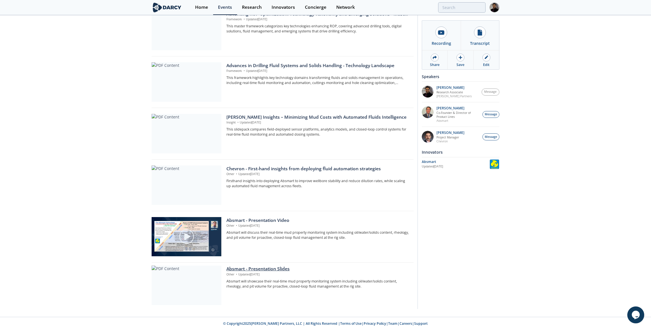
click at [197, 268] on div at bounding box center [187, 286] width 70 height 40
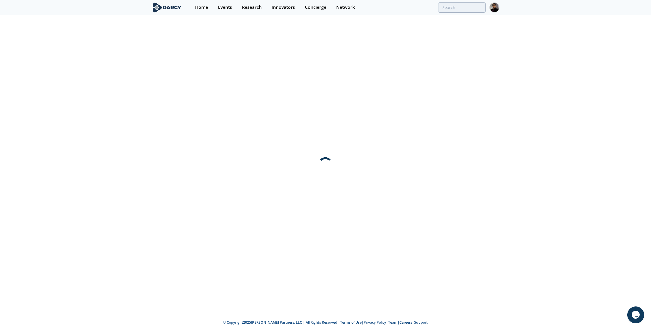
scroll to position [0, 0]
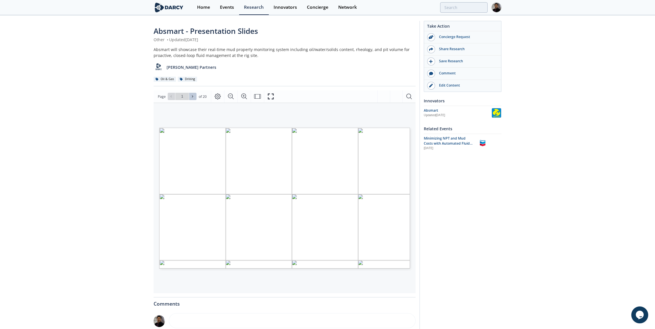
click at [193, 95] on icon at bounding box center [192, 96] width 3 height 3
type input "4"
click at [193, 95] on icon at bounding box center [192, 96] width 3 height 3
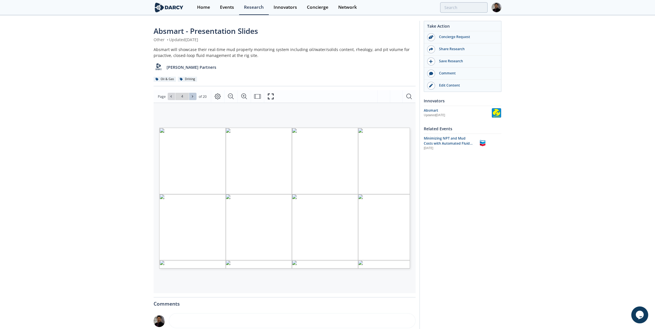
type input "5"
click at [193, 95] on icon at bounding box center [192, 96] width 3 height 3
type input "6"
click at [193, 95] on icon at bounding box center [192, 96] width 3 height 3
type input "7"
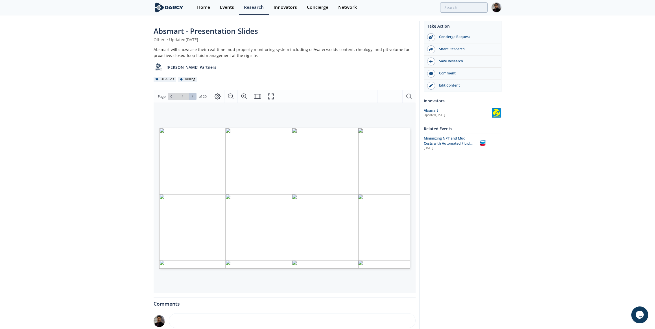
click at [193, 95] on icon at bounding box center [192, 96] width 3 height 3
type input "8"
click at [193, 95] on icon at bounding box center [192, 96] width 3 height 3
type input "9"
click at [193, 95] on icon at bounding box center [192, 96] width 3 height 3
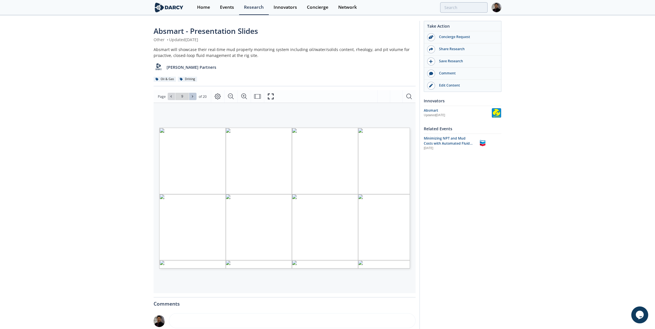
type input "10"
click at [193, 95] on icon at bounding box center [192, 96] width 3 height 3
type input "11"
click at [172, 96] on icon at bounding box center [170, 96] width 3 height 3
click at [191, 97] on icon at bounding box center [192, 96] width 3 height 3
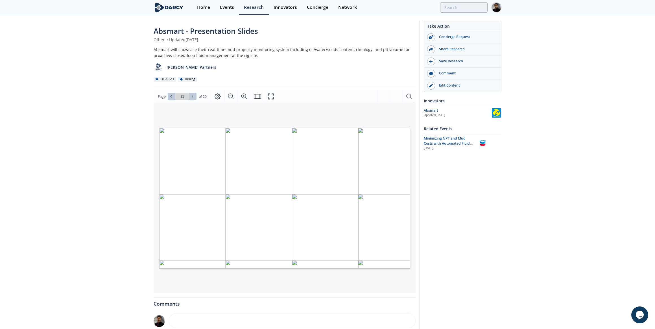
click at [191, 97] on icon at bounding box center [192, 96] width 3 height 3
type input "12"
click at [191, 97] on icon at bounding box center [192, 96] width 3 height 3
type input "13"
click at [170, 96] on icon at bounding box center [170, 96] width 3 height 3
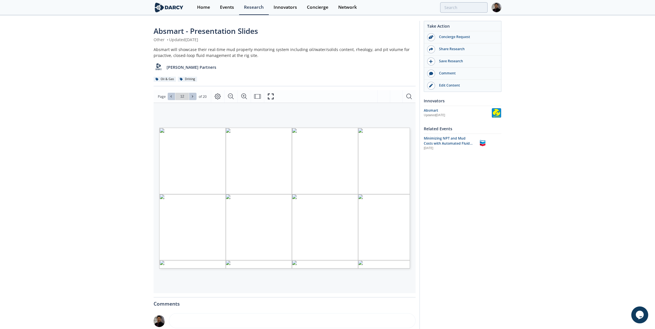
click at [193, 97] on icon at bounding box center [192, 96] width 3 height 3
type input "14"
click at [193, 97] on icon at bounding box center [192, 96] width 3 height 3
type input "15"
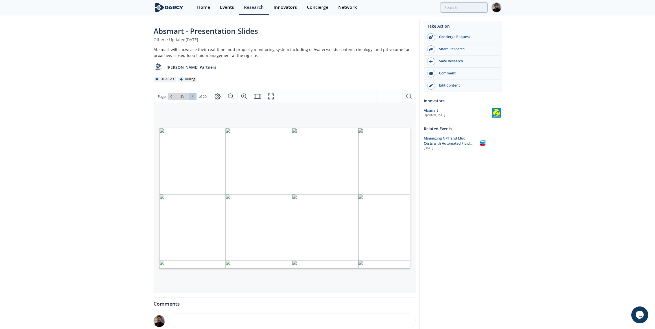
click at [193, 97] on icon at bounding box center [192, 96] width 3 height 3
click at [168, 97] on button at bounding box center [171, 96] width 7 height 7
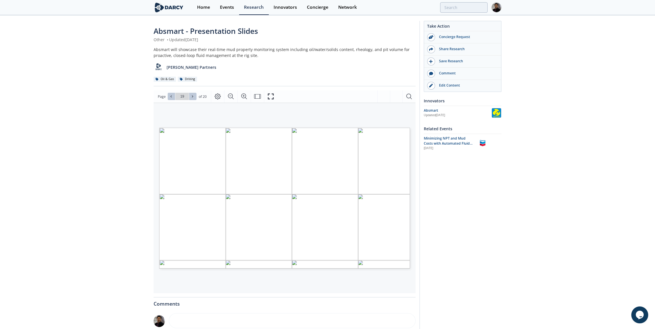
type input "18"
click at [272, 97] on icon "Fullscreen" at bounding box center [270, 96] width 7 height 7
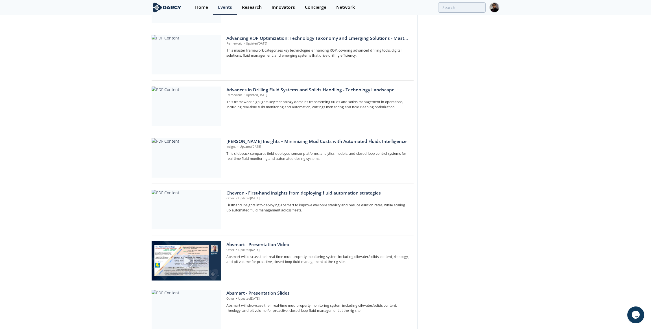
scroll to position [183, 0]
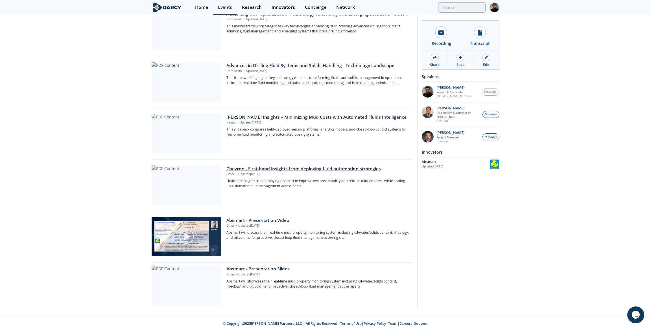
click at [180, 184] on div at bounding box center [187, 186] width 70 height 40
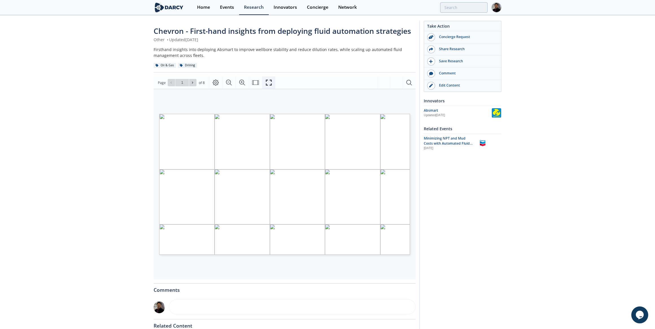
click at [270, 84] on icon "Fullscreen" at bounding box center [269, 83] width 6 height 6
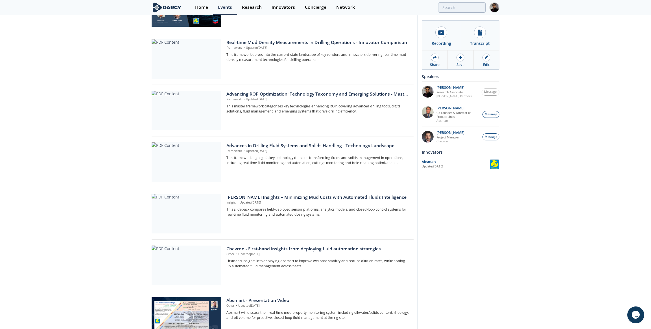
scroll to position [183, 0]
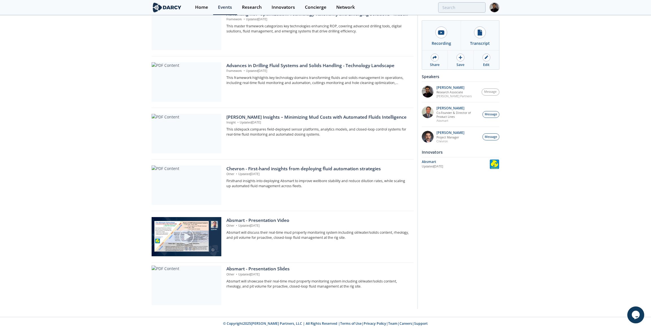
click at [209, 267] on div at bounding box center [187, 286] width 70 height 40
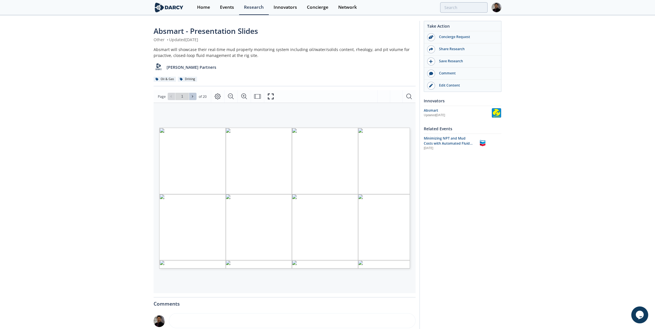
click at [190, 97] on button at bounding box center [192, 96] width 7 height 7
type input "3"
click at [190, 97] on button at bounding box center [192, 96] width 7 height 7
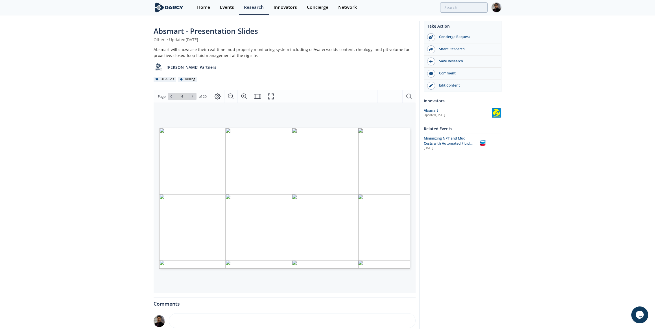
type input "5"
click at [174, 98] on button at bounding box center [171, 96] width 7 height 7
click at [171, 97] on icon at bounding box center [170, 96] width 3 height 3
click at [194, 97] on span at bounding box center [193, 97] width 4 height 4
type input "5"
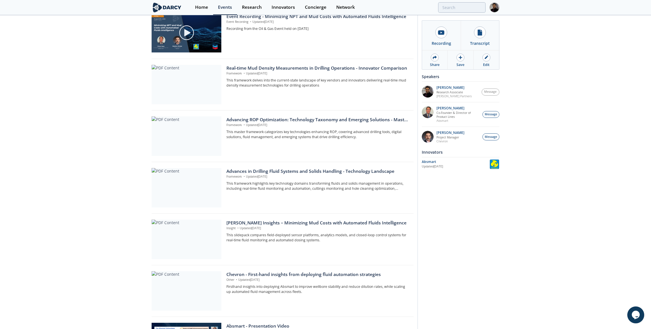
scroll to position [180, 0]
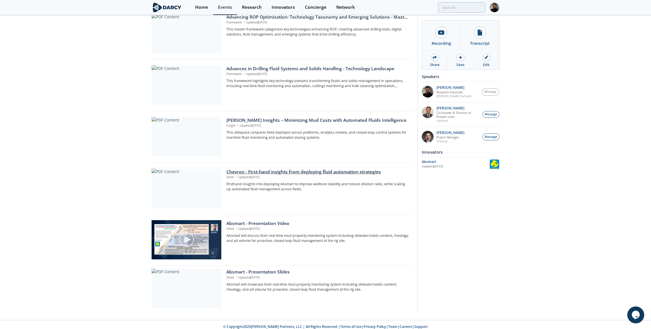
click at [183, 198] on div at bounding box center [187, 189] width 70 height 40
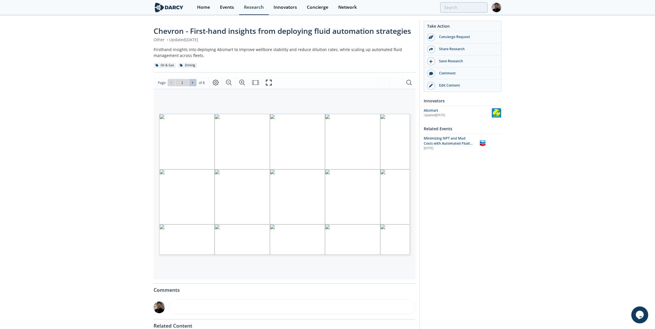
click at [192, 80] on button at bounding box center [192, 82] width 7 height 7
click at [271, 84] on button "Fullscreen" at bounding box center [268, 83] width 13 height 12
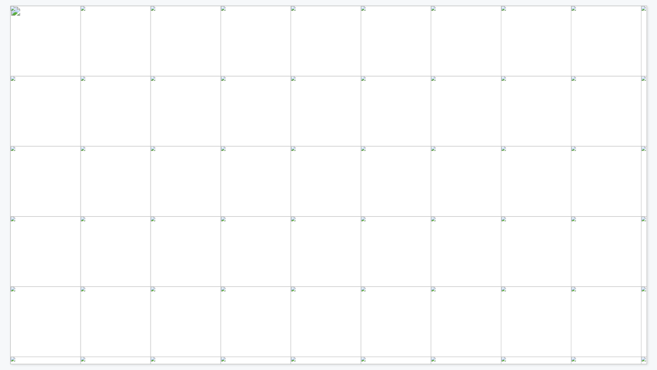
drag, startPoint x: 343, startPoint y: 138, endPoint x: 311, endPoint y: 99, distance: 51.0
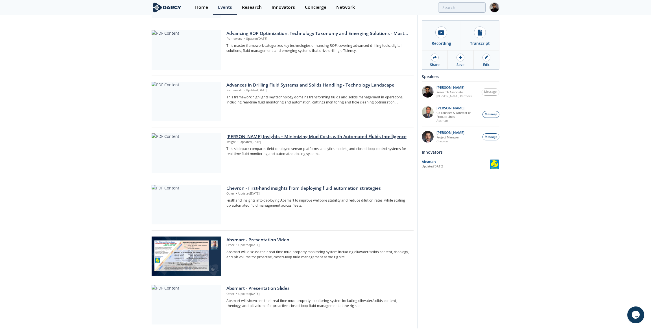
scroll to position [183, 0]
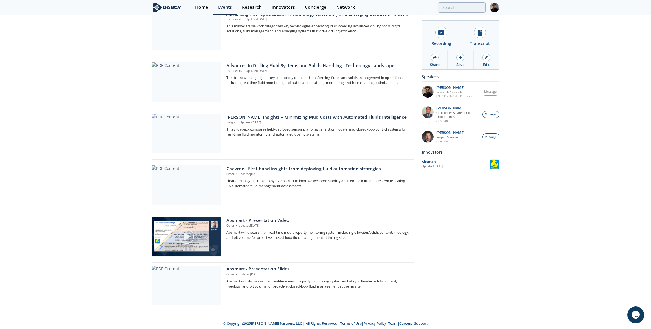
click at [204, 287] on div at bounding box center [187, 286] width 70 height 40
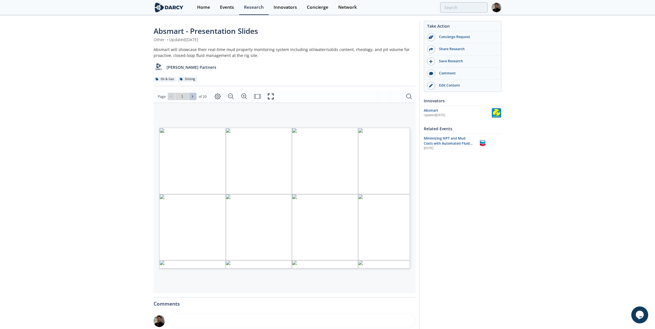
click at [190, 100] on button at bounding box center [192, 96] width 7 height 7
click at [193, 93] on button at bounding box center [192, 96] width 7 height 7
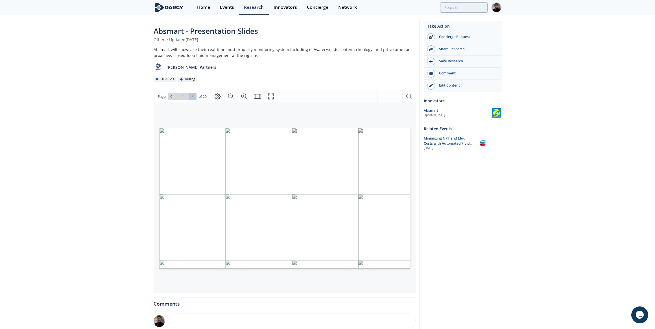
click at [193, 93] on button at bounding box center [192, 96] width 7 height 7
click at [192, 92] on div "Page Go to Page 11 of 20 11 / 20" at bounding box center [285, 96] width 262 height 12
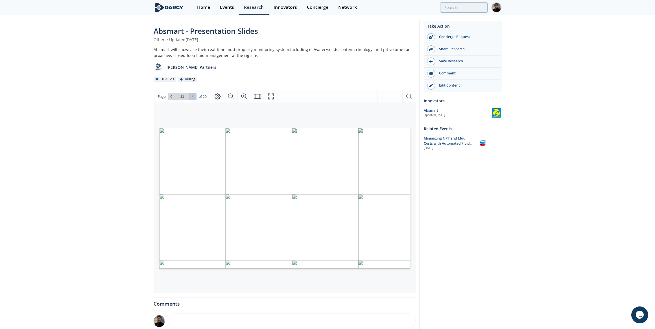
click at [192, 95] on icon at bounding box center [192, 96] width 3 height 3
click at [193, 96] on icon at bounding box center [192, 96] width 3 height 3
type input "15"
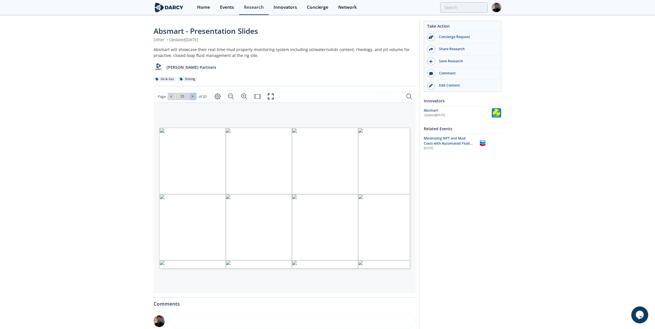
click at [193, 96] on icon at bounding box center [192, 96] width 3 height 3
type input "16"
click at [268, 97] on icon "Fullscreen" at bounding box center [270, 96] width 7 height 7
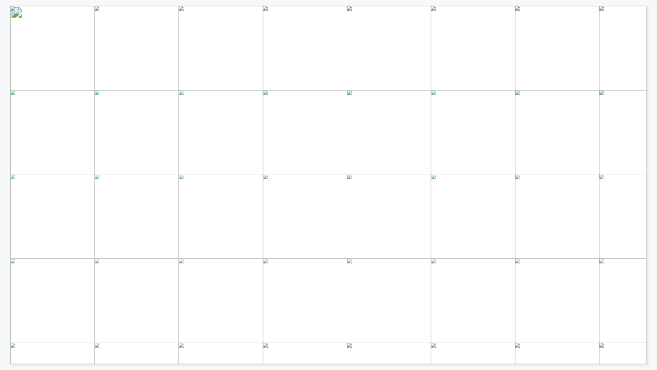
drag, startPoint x: 341, startPoint y: 73, endPoint x: 341, endPoint y: 40, distance: 33.6
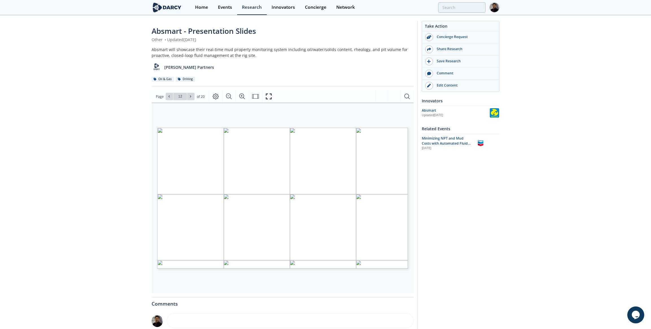
click at [434, 114] on div "Updated Aug 4, 2025" at bounding box center [456, 115] width 68 height 5
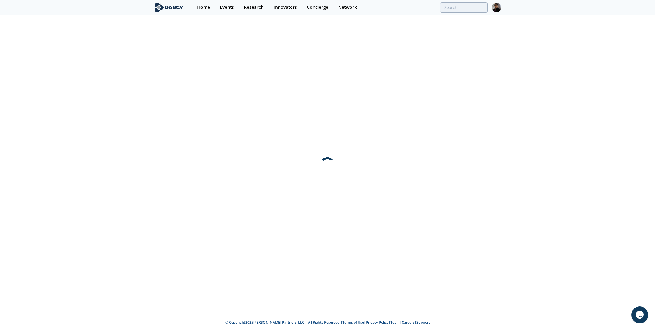
click at [434, 109] on div at bounding box center [327, 166] width 655 height 300
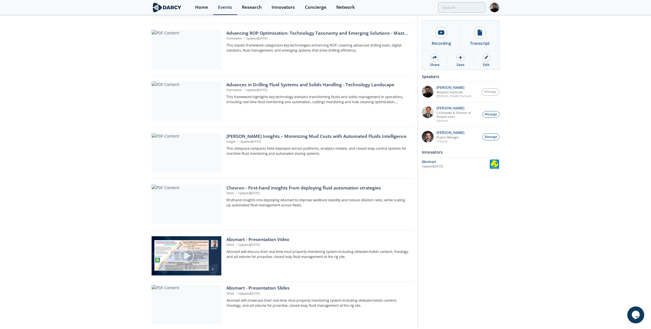
scroll to position [183, 0]
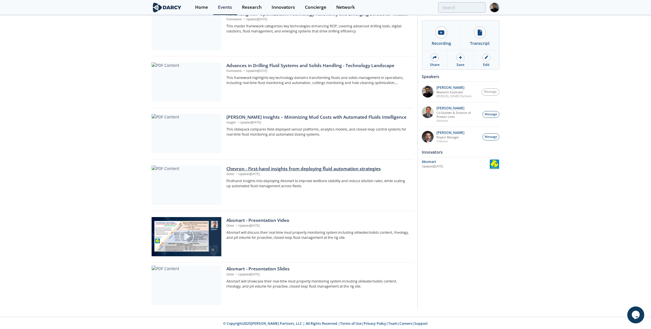
click at [162, 174] on div at bounding box center [187, 186] width 70 height 40
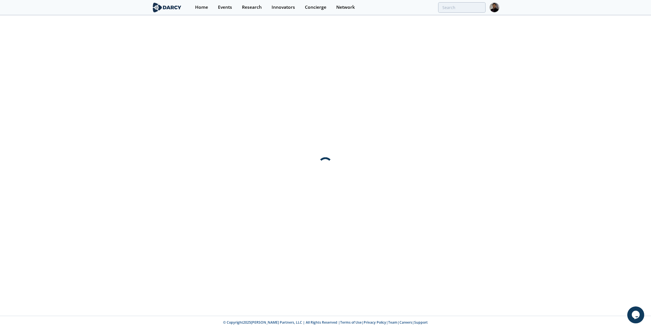
scroll to position [0, 0]
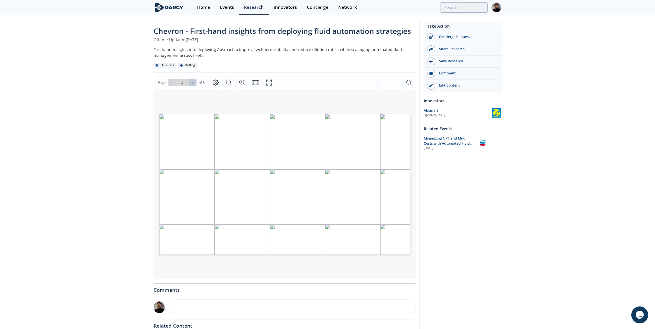
click at [194, 83] on span at bounding box center [193, 83] width 4 height 4
click at [192, 82] on icon at bounding box center [192, 83] width 1 height 2
click at [191, 82] on icon at bounding box center [192, 82] width 3 height 3
drag, startPoint x: 228, startPoint y: 201, endPoint x: 192, endPoint y: 125, distance: 84.2
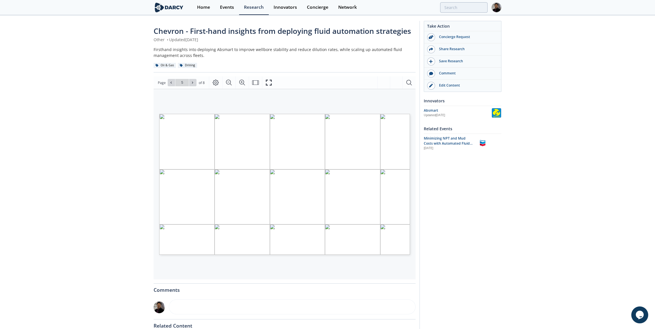
click at [256, 114] on span "Fluid monitoring" at bounding box center [256, 114] width 0 height 0
click at [226, 201] on span "the well was clean enough" at bounding box center [206, 202] width 46 height 4
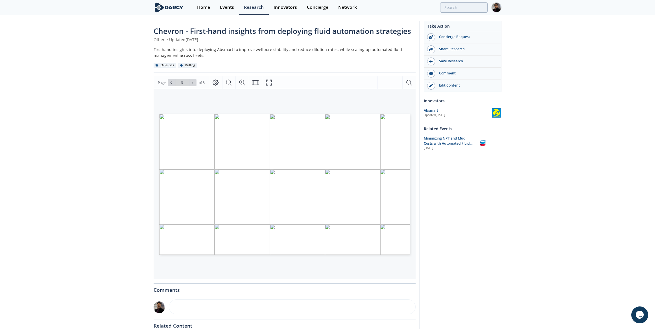
click at [178, 152] on span "Cleanup Cycles at TD" at bounding box center [196, 154] width 40 height 4
drag, startPoint x: 178, startPoint y: 151, endPoint x: 227, endPoint y: 129, distance: 53.7
click at [227, 129] on span "Fluid monitoring" at bounding box center [218, 128] width 56 height 7
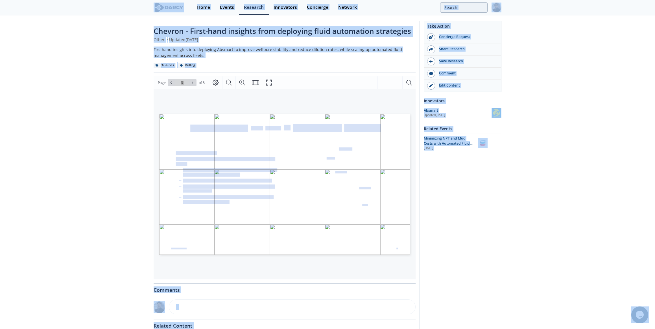
click at [176, 129] on div "Cleanup Cycles at TD The amount of circulating at TD was dependent on lateral l…" at bounding box center [255, 168] width 193 height 109
click at [191, 130] on span "Fluid monitoring" at bounding box center [218, 128] width 56 height 7
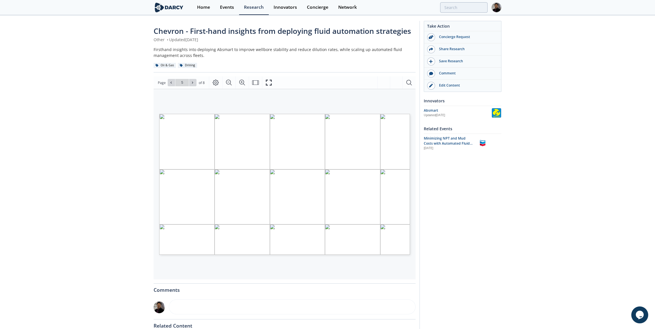
drag, startPoint x: 191, startPoint y: 128, endPoint x: 227, endPoint y: 200, distance: 80.6
click at [256, 114] on span "Cleanup Cycles at TD The amount of circulating at TD was dependent on lateral l…" at bounding box center [256, 114] width 0 height 0
click at [228, 201] on span "the well was clean enough" at bounding box center [206, 202] width 46 height 4
click at [229, 202] on span "Page 5" at bounding box center [438, 252] width 505 height 254
drag, startPoint x: 228, startPoint y: 201, endPoint x: 175, endPoint y: 151, distance: 72.3
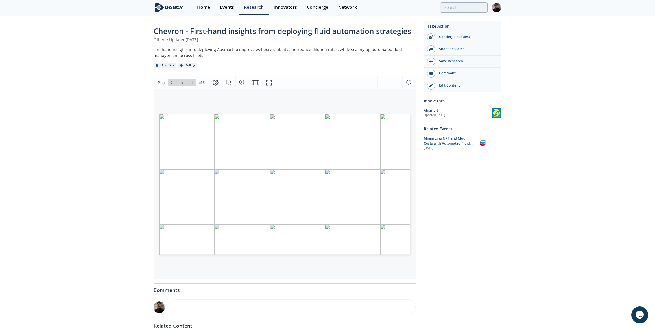
click at [175, 151] on div "Cleanup Cycles at TD The amount of circulating at TD was dependent on lateral l…" at bounding box center [255, 168] width 193 height 109
drag, startPoint x: 175, startPoint y: 151, endPoint x: 189, endPoint y: 155, distance: 14.3
click at [193, 83] on icon at bounding box center [192, 82] width 3 height 3
drag, startPoint x: 195, startPoint y: 127, endPoint x: 217, endPoint y: 197, distance: 73.6
click at [256, 114] on span "Fluid monitoring use case 2: Mud & Solids Control Base Oil Usage LGS / OWR Bari…" at bounding box center [256, 114] width 0 height 0
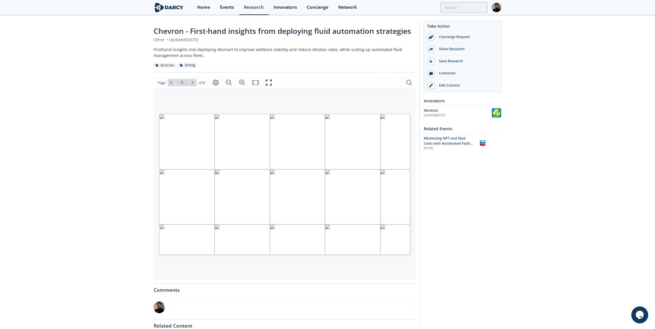
drag, startPoint x: 217, startPoint y: 197, endPoint x: 209, endPoint y: 121, distance: 76.1
click at [192, 83] on icon at bounding box center [192, 82] width 3 height 3
type input "7"
drag, startPoint x: 207, startPoint y: 128, endPoint x: 352, endPoint y: 171, distance: 151.4
click at [256, 114] on span "Best practices/lessons learned/Path Forward • Revealed Discrepancy in LGS repor…" at bounding box center [256, 114] width 0 height 0
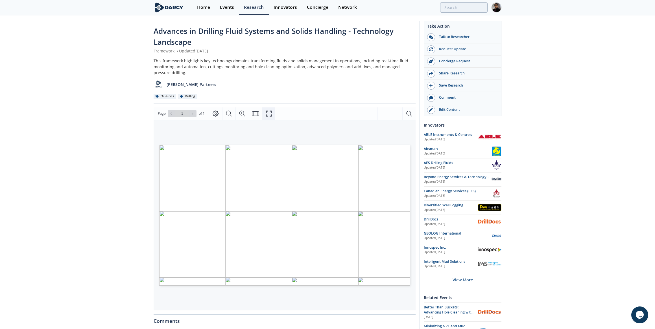
drag, startPoint x: 268, startPoint y: 112, endPoint x: 265, endPoint y: 139, distance: 27.3
click at [268, 112] on icon "Fullscreen" at bounding box center [268, 113] width 7 height 7
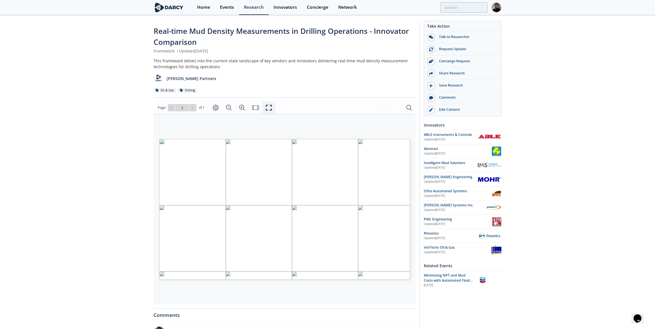
drag, startPoint x: 264, startPoint y: 109, endPoint x: 263, endPoint y: 136, distance: 26.6
click at [265, 109] on icon "Fullscreen" at bounding box center [268, 107] width 7 height 7
